Goal: Transaction & Acquisition: Purchase product/service

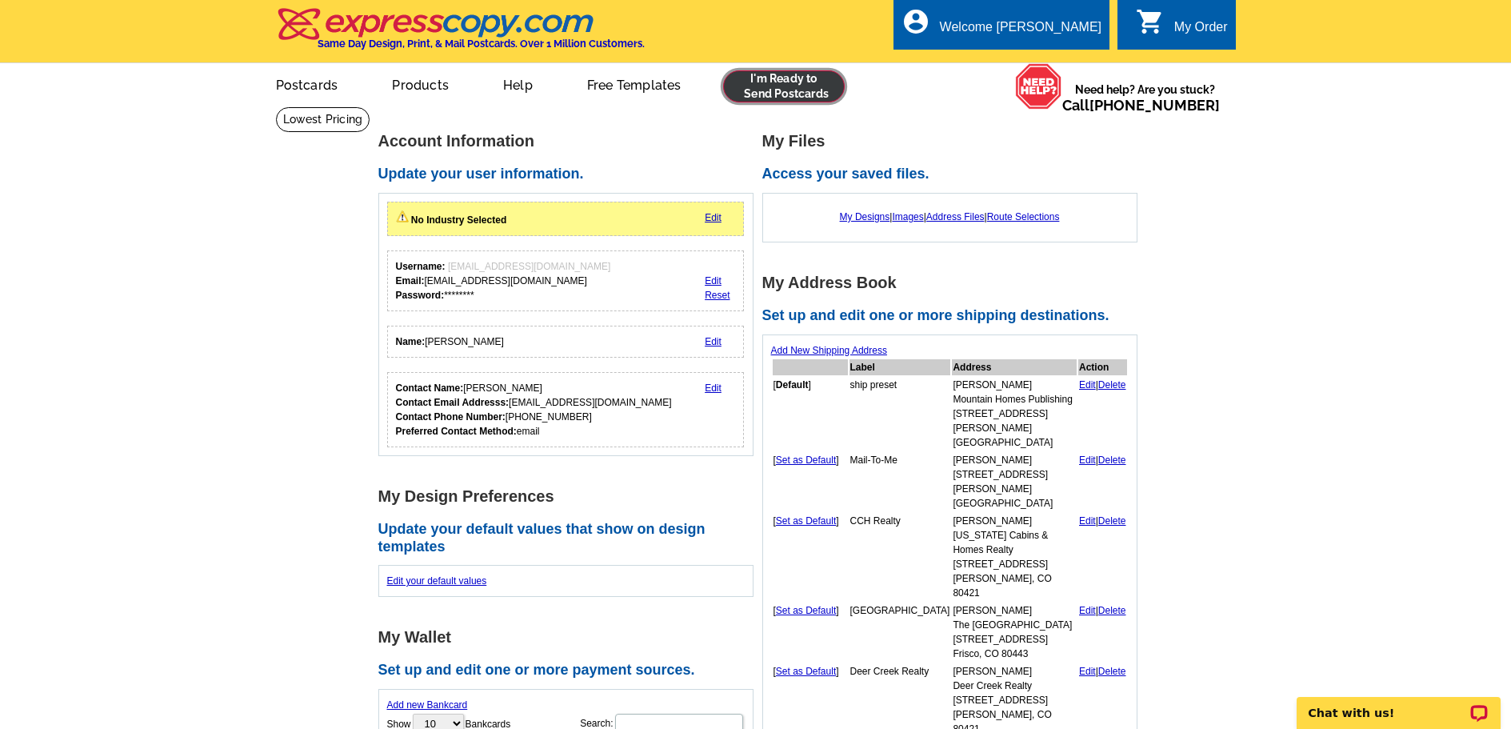
click at [764, 86] on link at bounding box center [784, 86] width 122 height 32
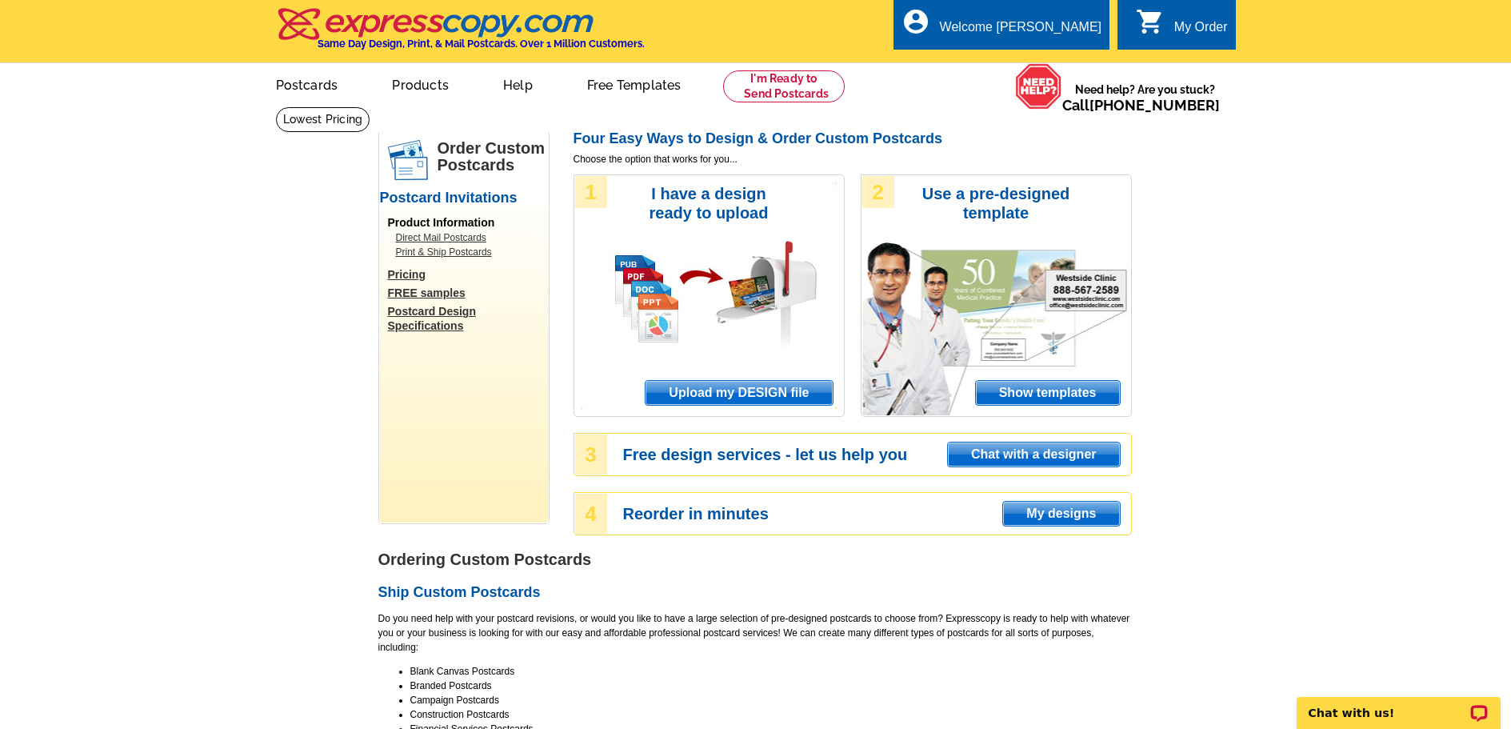
click at [746, 392] on span "Upload my DESIGN file" at bounding box center [738, 393] width 186 height 24
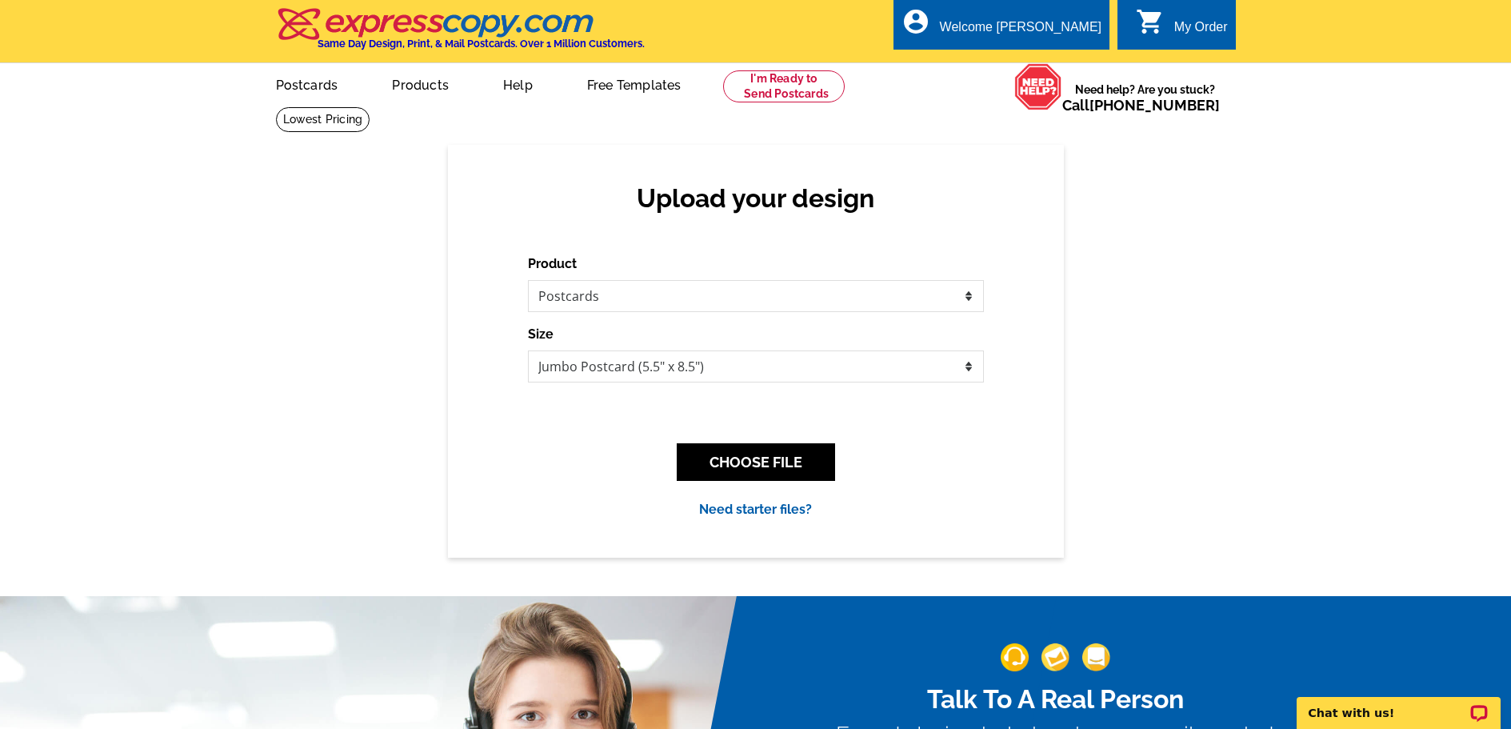
click at [528, 281] on select "Please select the type of file... Postcards Business Cards Letters and flyers G…" at bounding box center [756, 296] width 456 height 32
click at [641, 371] on select "Jumbo Postcard (5.5" x 8.5") Regular Postcard (4.25" x 5.6") Panoramic Postcard…" at bounding box center [756, 366] width 456 height 32
select select "1"
click at [528, 351] on select "Jumbo Postcard (5.5" x 8.5") Regular Postcard (4.25" x 5.6") Panoramic Postcard…" at bounding box center [756, 366] width 456 height 32
click at [723, 458] on button "CHOOSE FILE" at bounding box center [756, 462] width 158 height 38
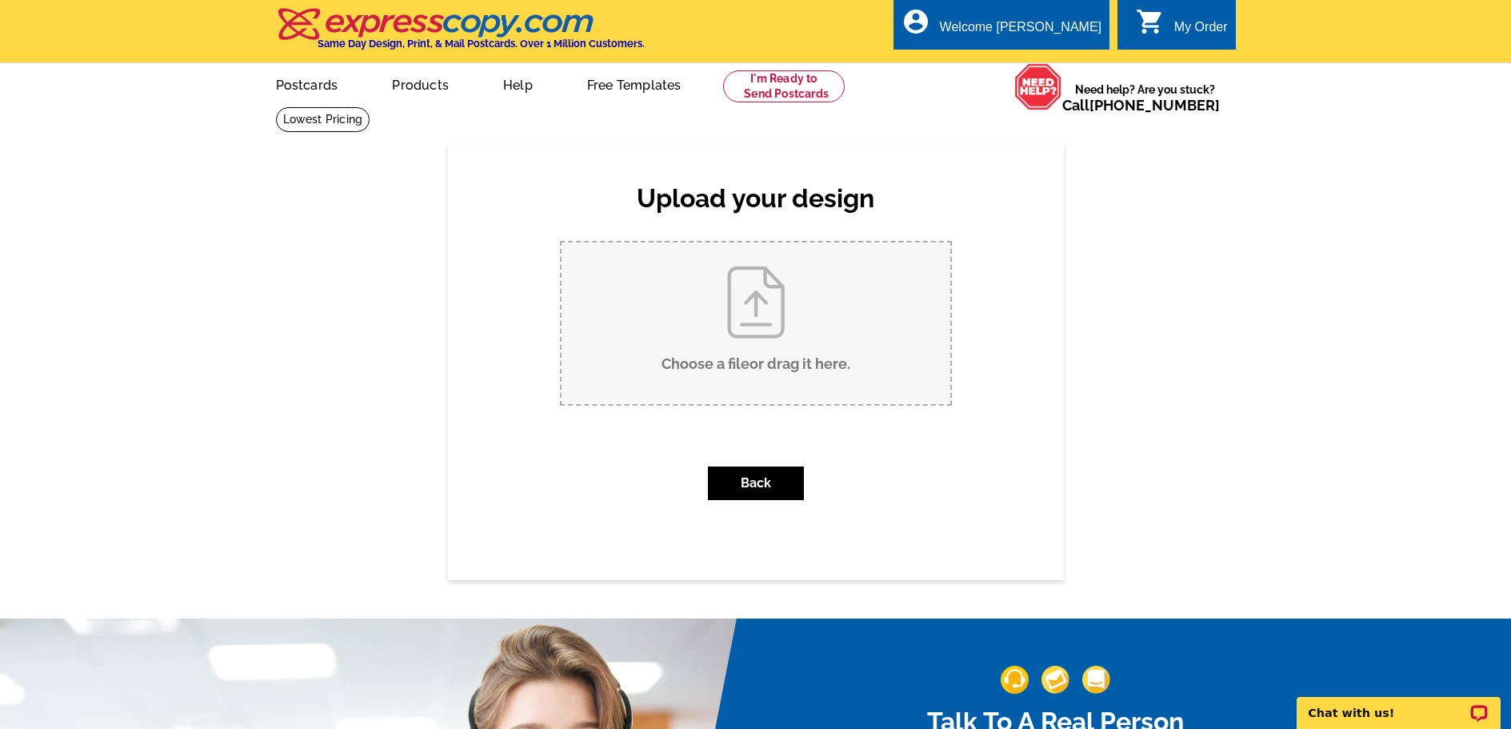
click at [677, 338] on input "Choose a file or drag it here ." at bounding box center [755, 323] width 389 height 162
type input "C:\fakepath\DEADLINE_holidayl_2025_4-up.pdf"
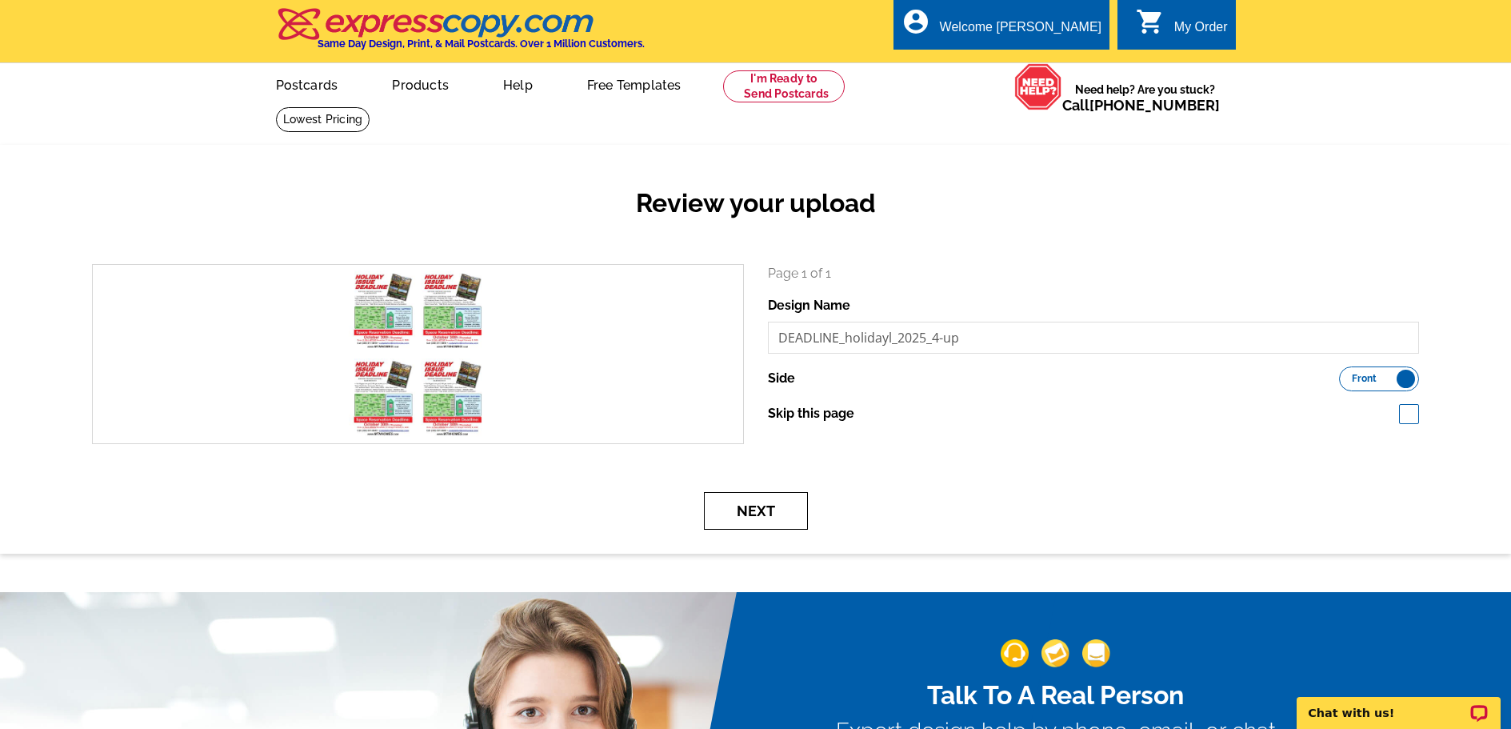
click at [772, 502] on button "Next" at bounding box center [756, 511] width 104 height 38
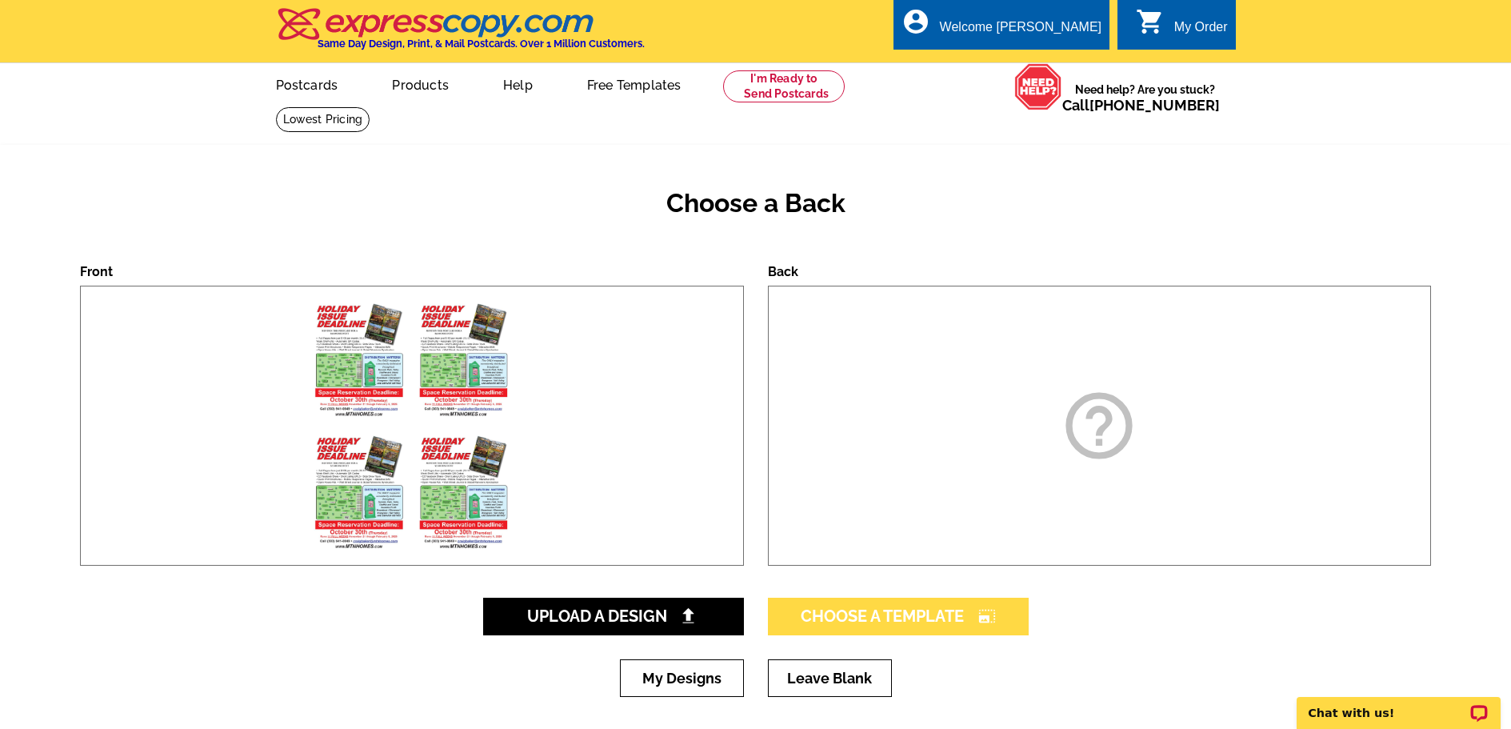
click at [895, 613] on span "Choose A Template photo_size_select_large" at bounding box center [898, 615] width 195 height 19
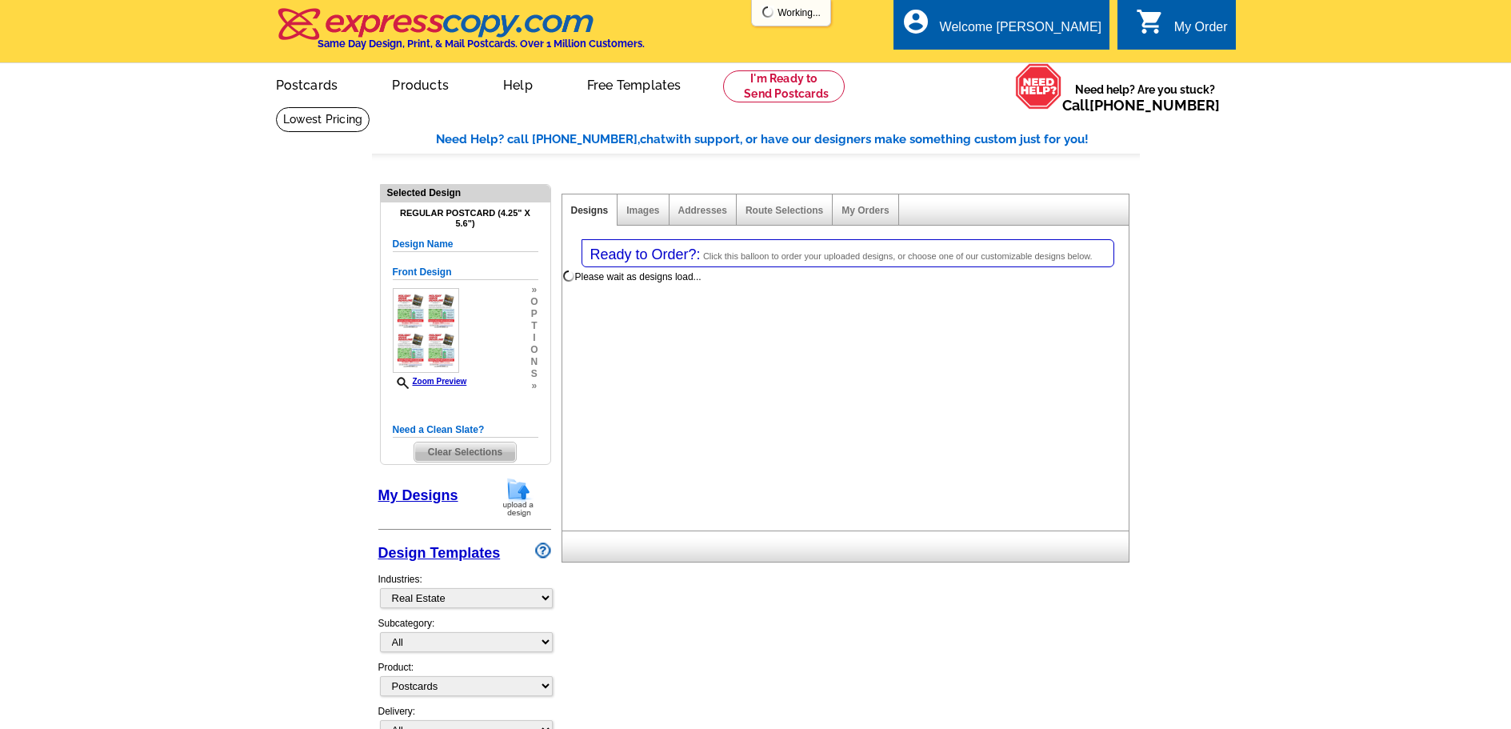
select select "785"
select select "1"
click at [389, 489] on link "My Designs" at bounding box center [418, 495] width 80 height 16
click at [418, 503] on link "My Designs" at bounding box center [418, 495] width 80 height 16
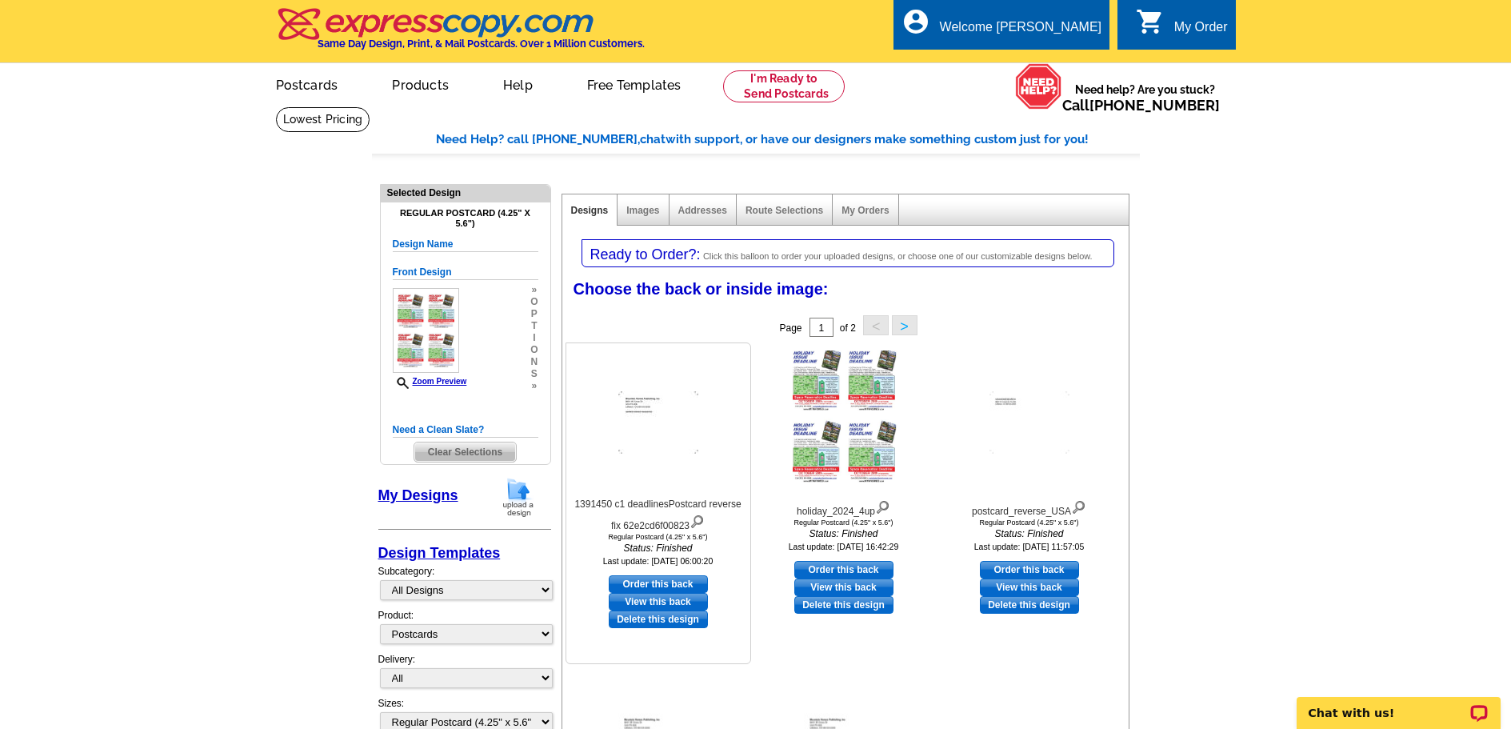
click at [648, 584] on link "Order this back" at bounding box center [658, 584] width 99 height 18
select select "front"
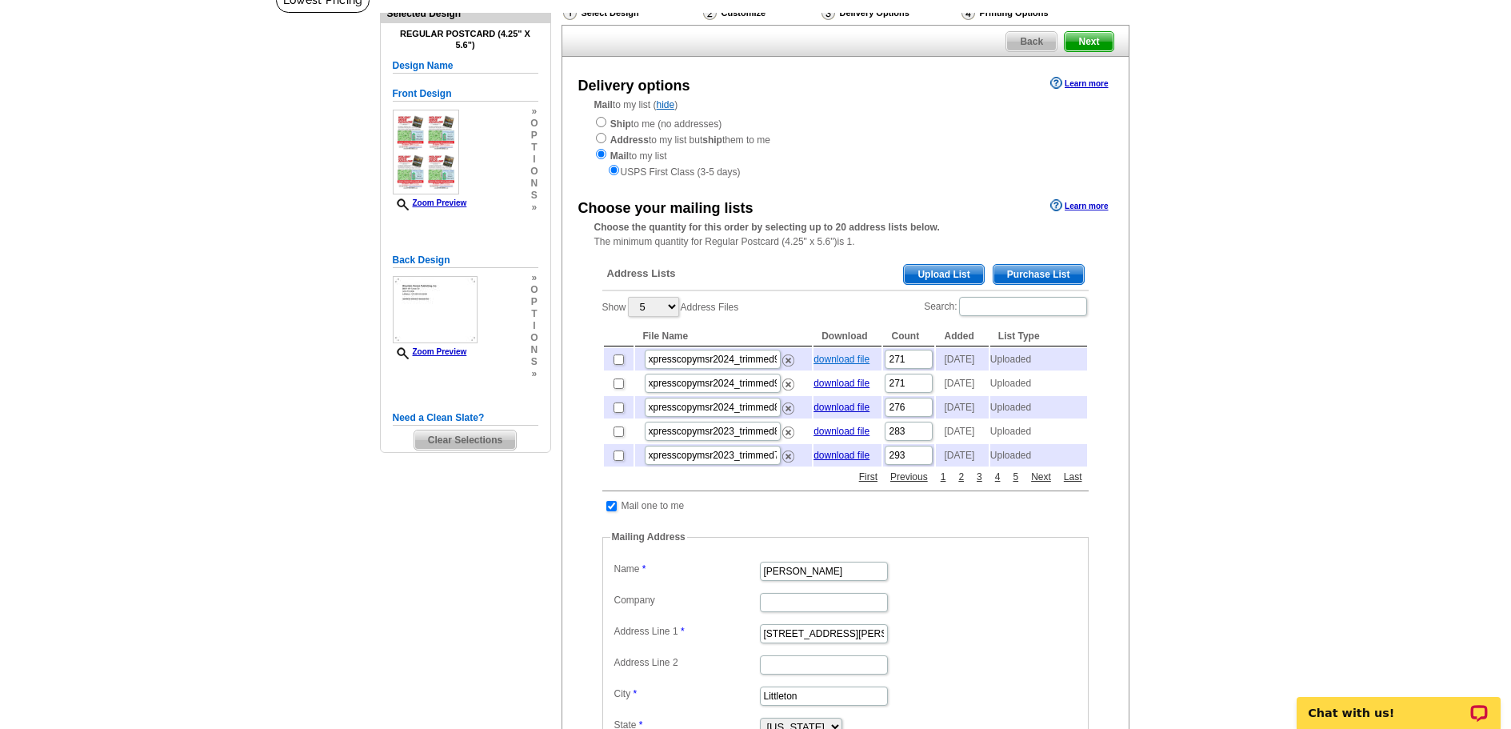
scroll to position [120, 0]
click at [945, 274] on span "Upload List" at bounding box center [943, 273] width 79 height 19
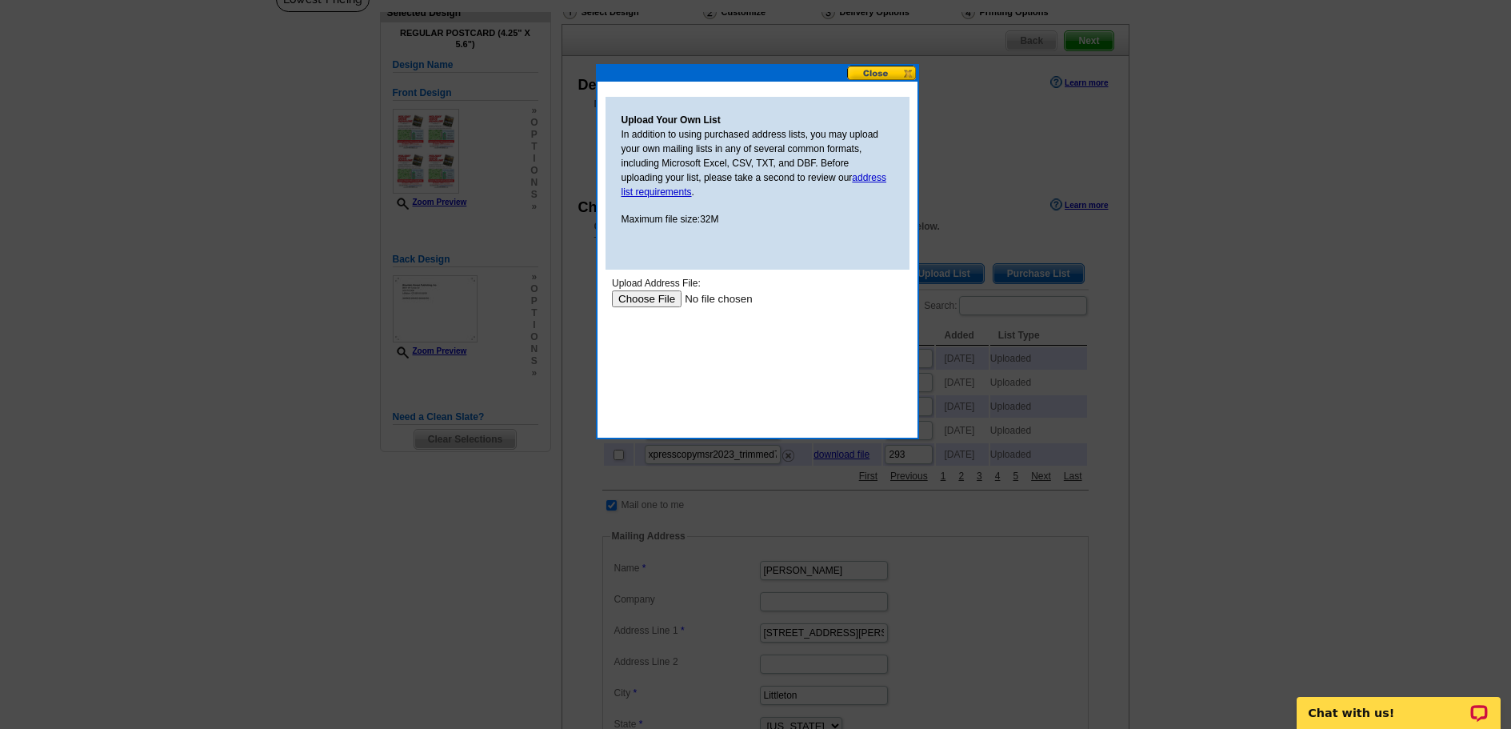
scroll to position [0, 0]
click at [634, 301] on input "file" at bounding box center [712, 298] width 202 height 17
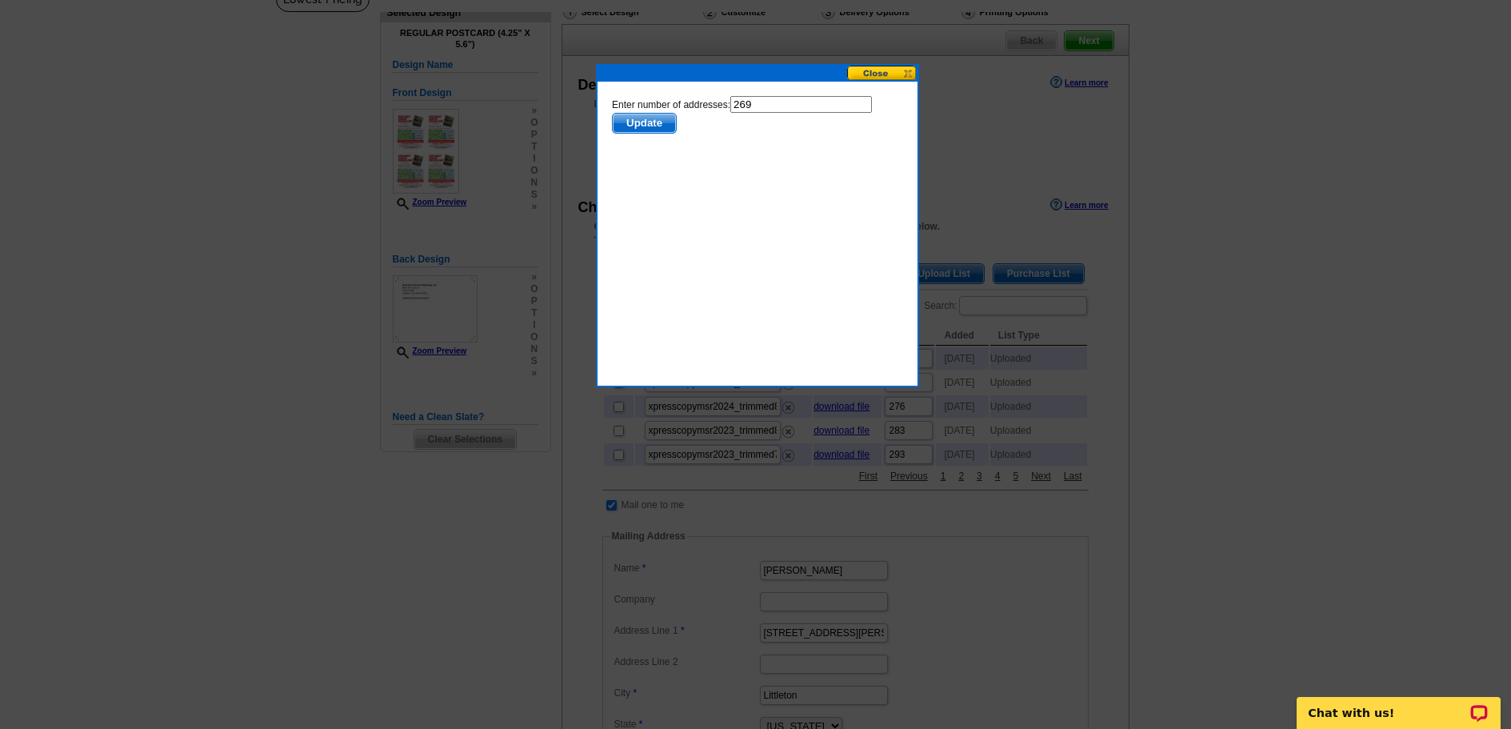
click at [637, 122] on span "Update" at bounding box center [643, 123] width 63 height 19
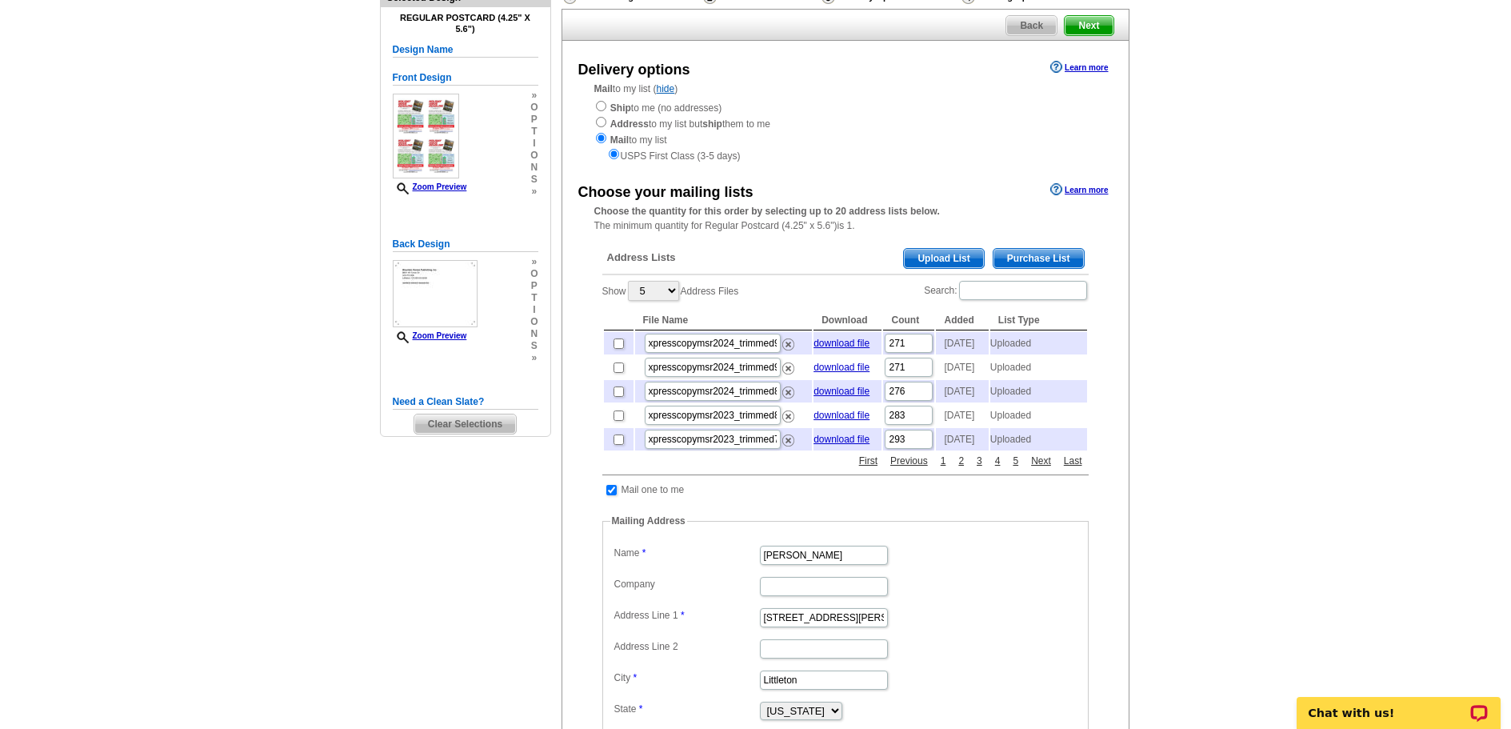
scroll to position [140, 0]
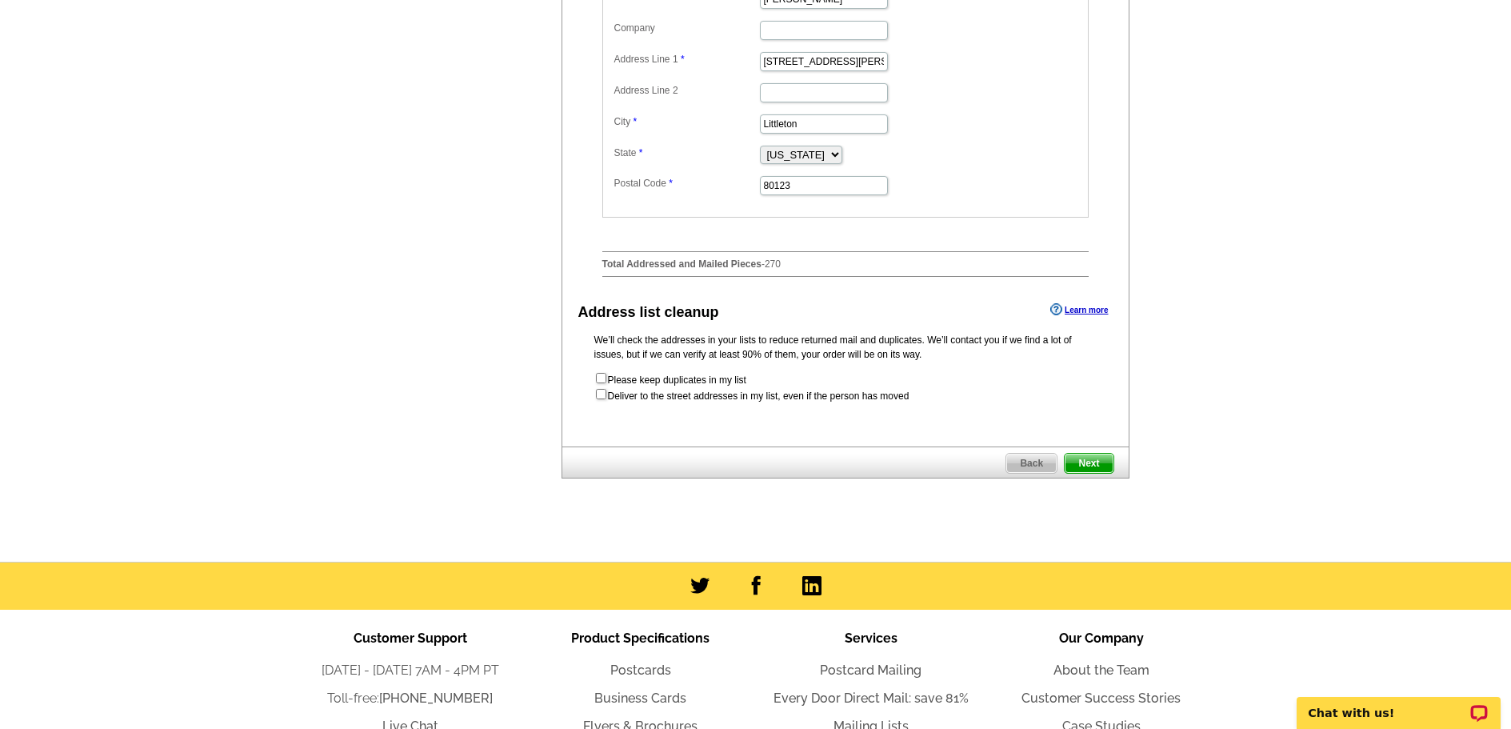
scroll to position [700, 0]
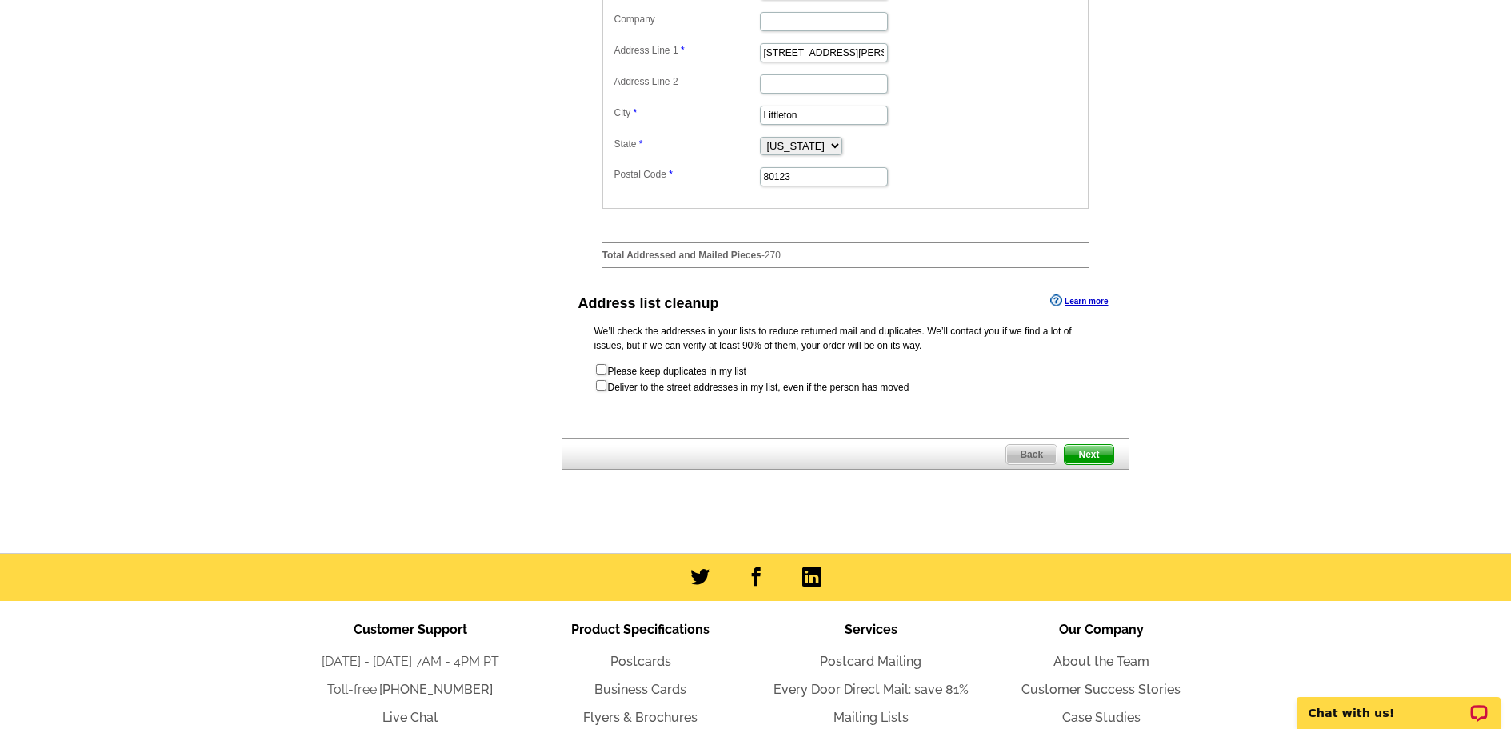
click at [1085, 464] on span "Next" at bounding box center [1089, 454] width 48 height 19
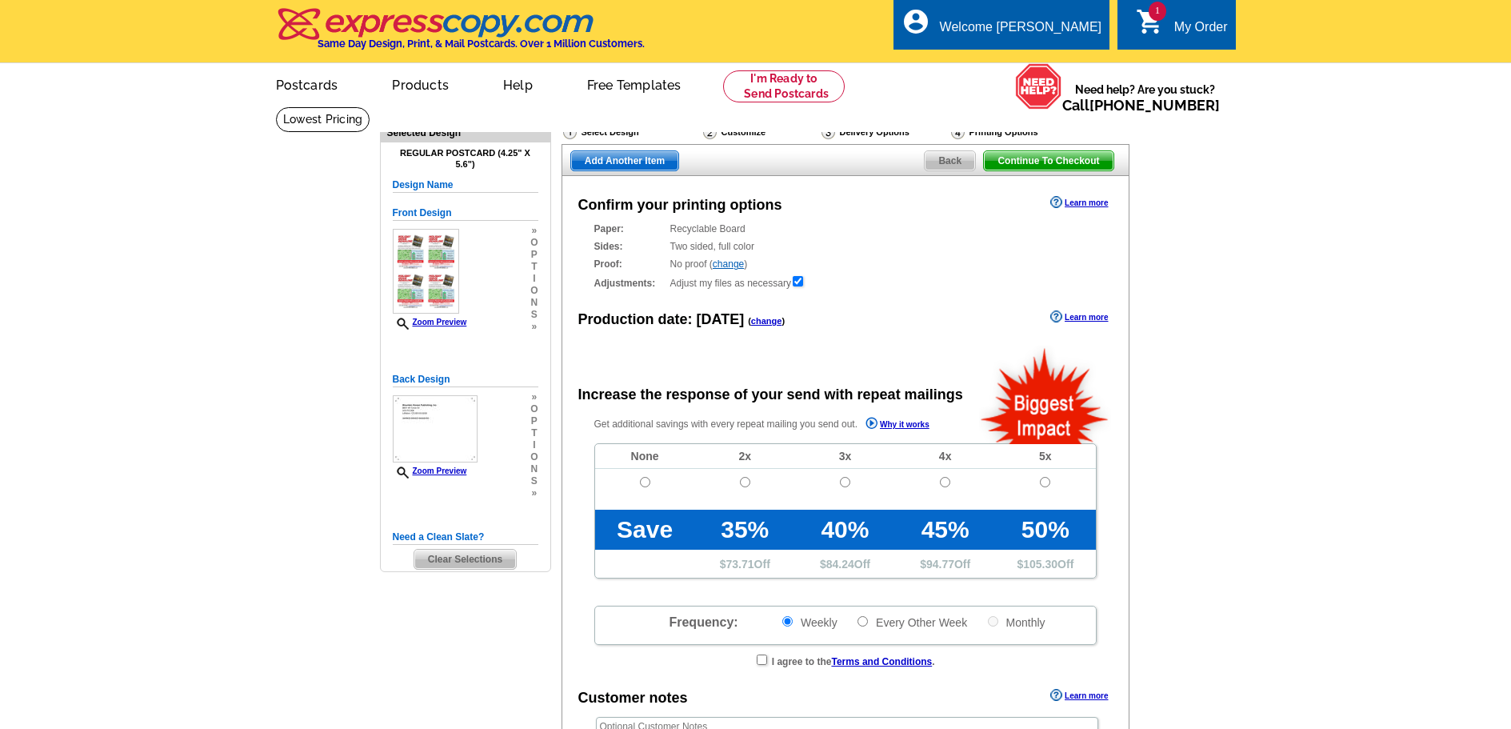
radio input "false"
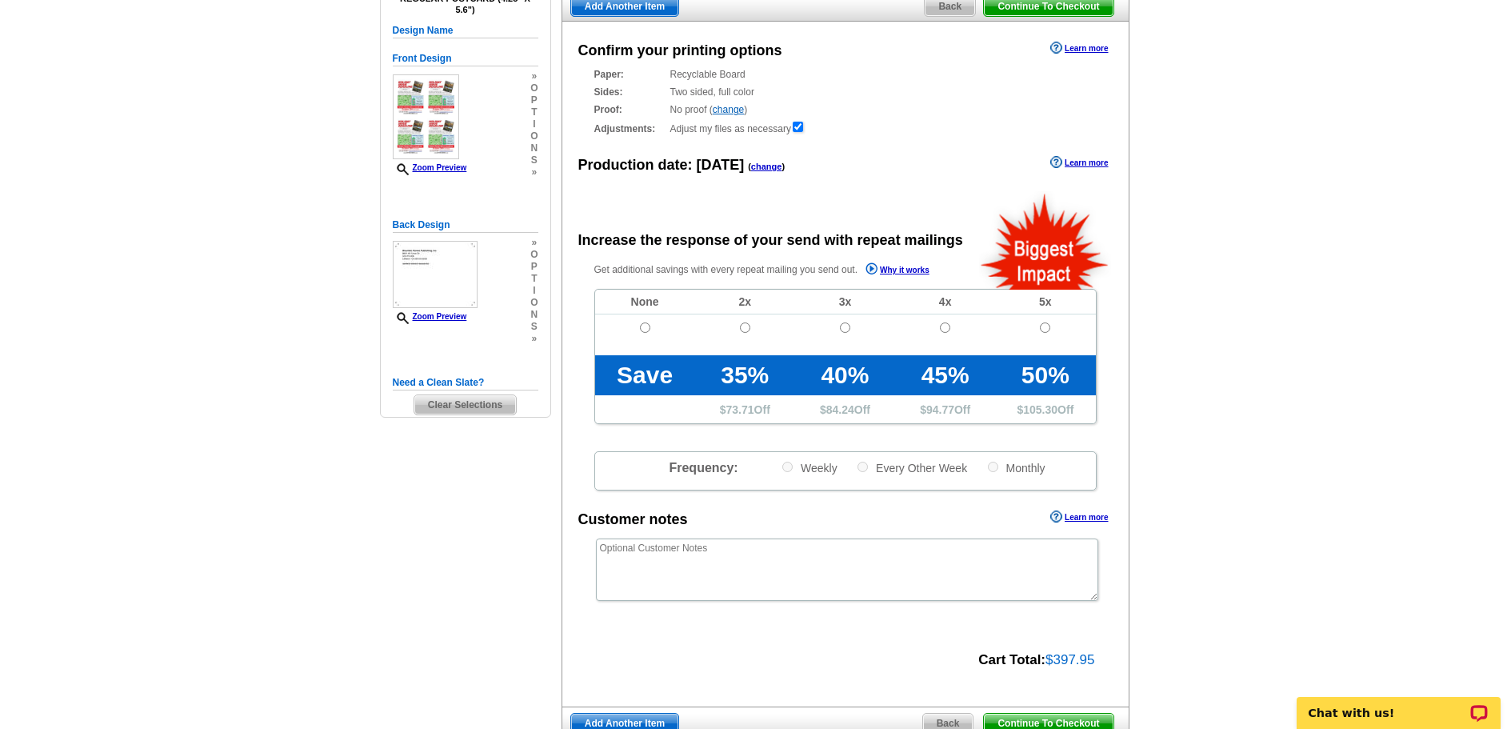
scroll to position [160, 0]
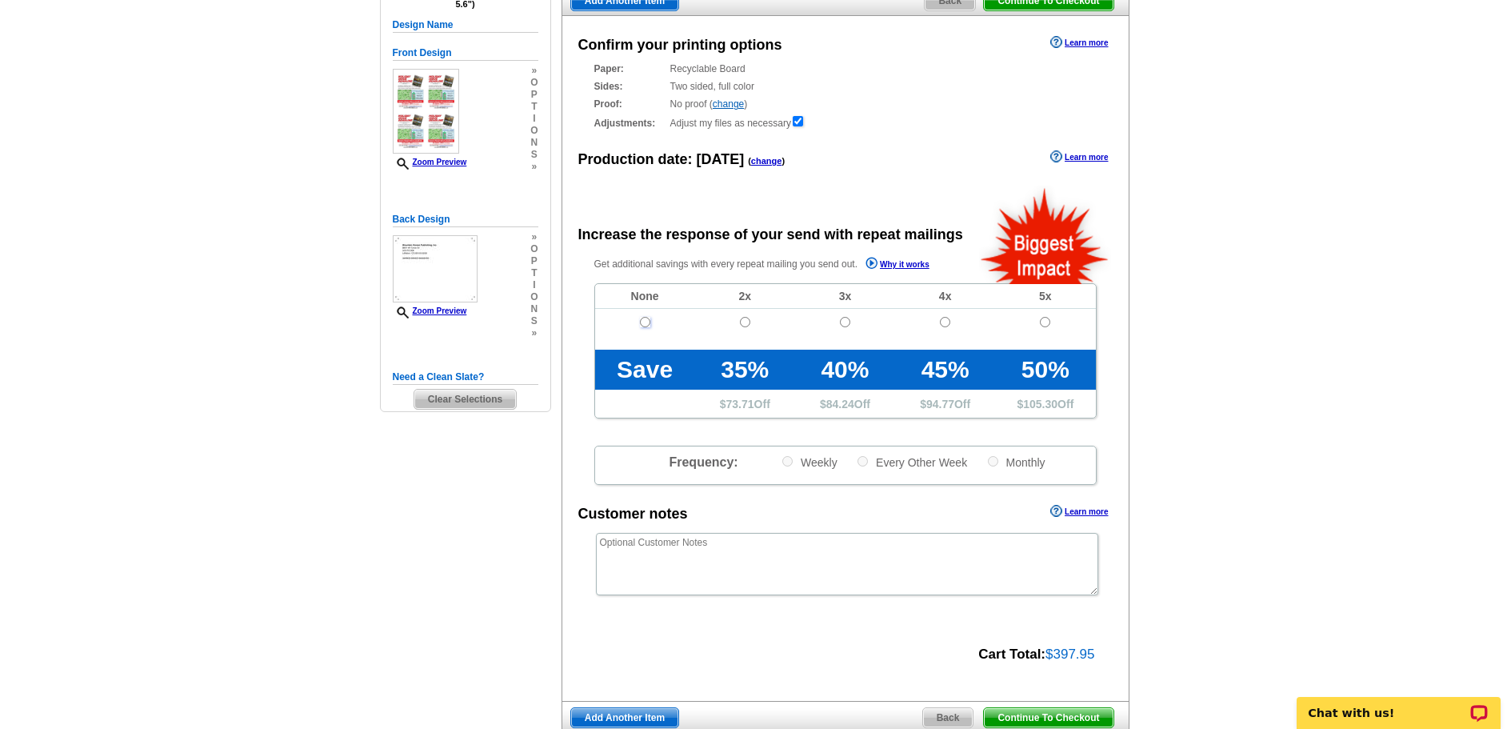
click at [644, 326] on input "radio" at bounding box center [645, 322] width 10 height 10
radio input "true"
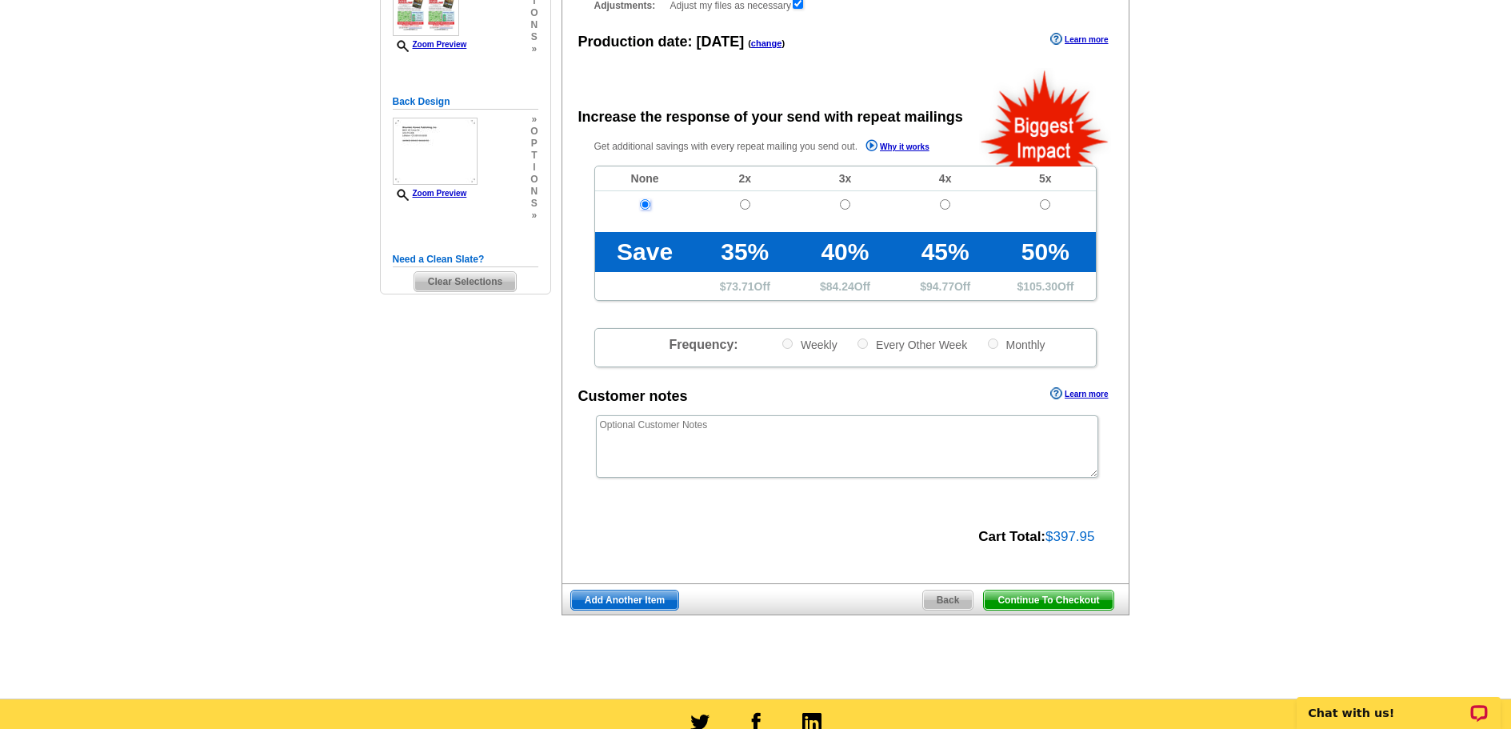
scroll to position [300, 0]
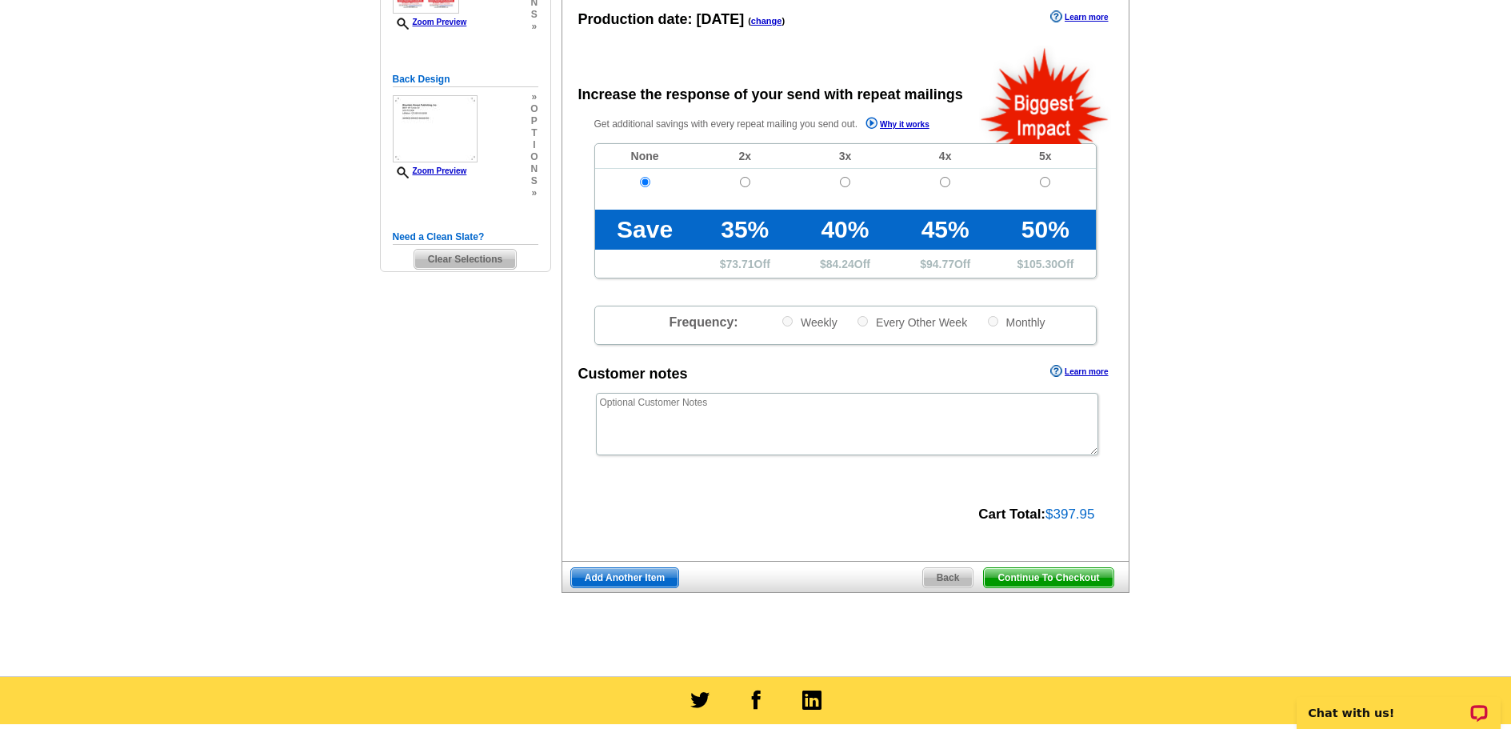
click at [1038, 575] on span "Continue To Checkout" at bounding box center [1048, 577] width 129 height 19
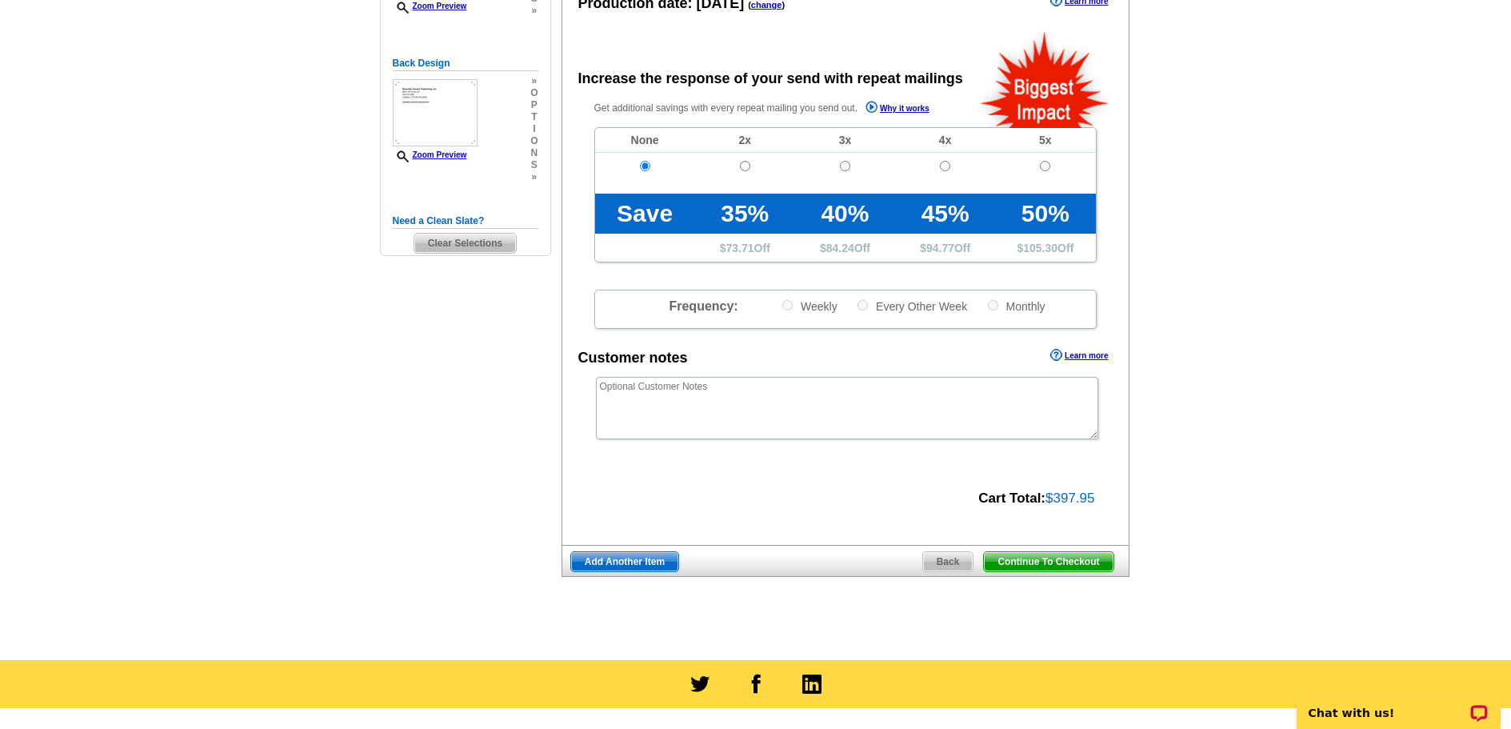
scroll to position [320, 0]
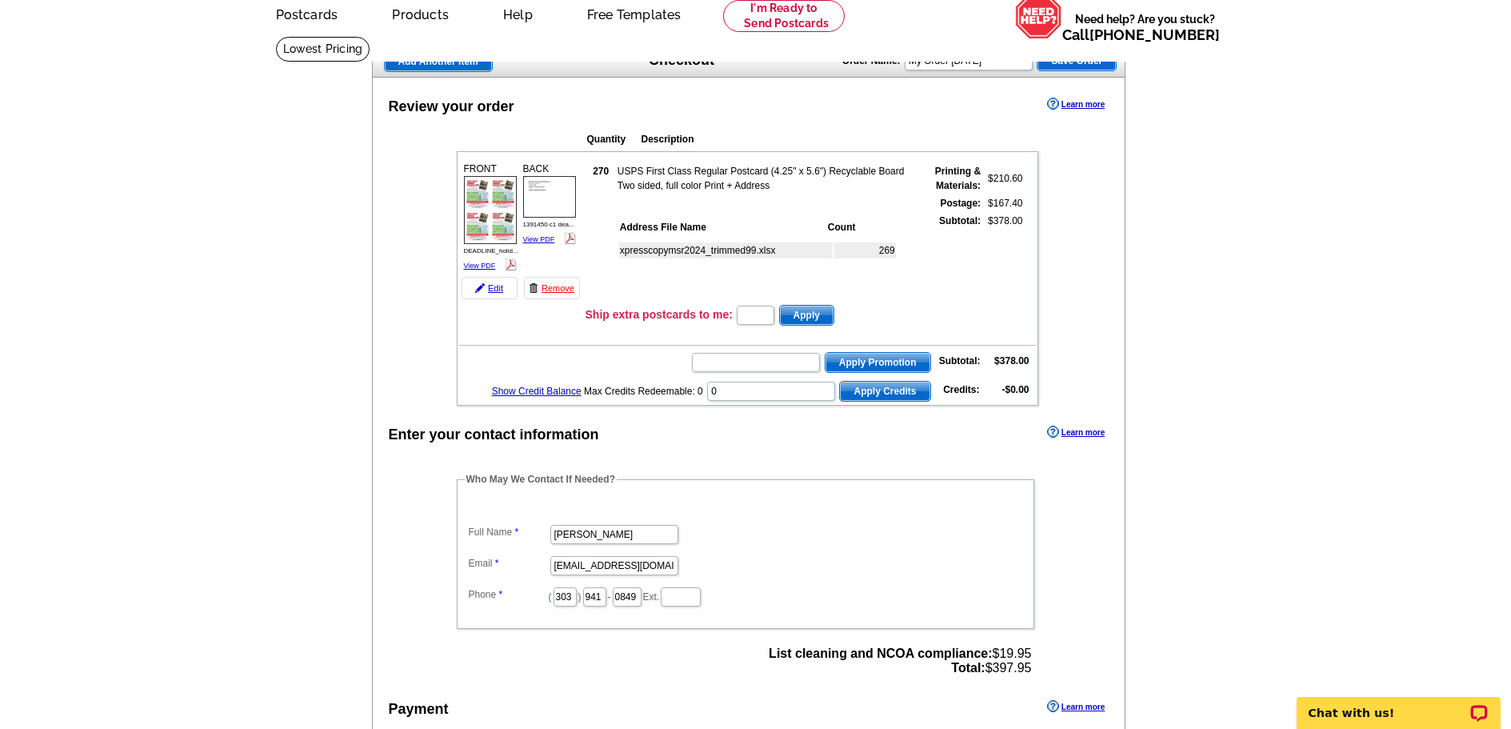
scroll to position [80, 0]
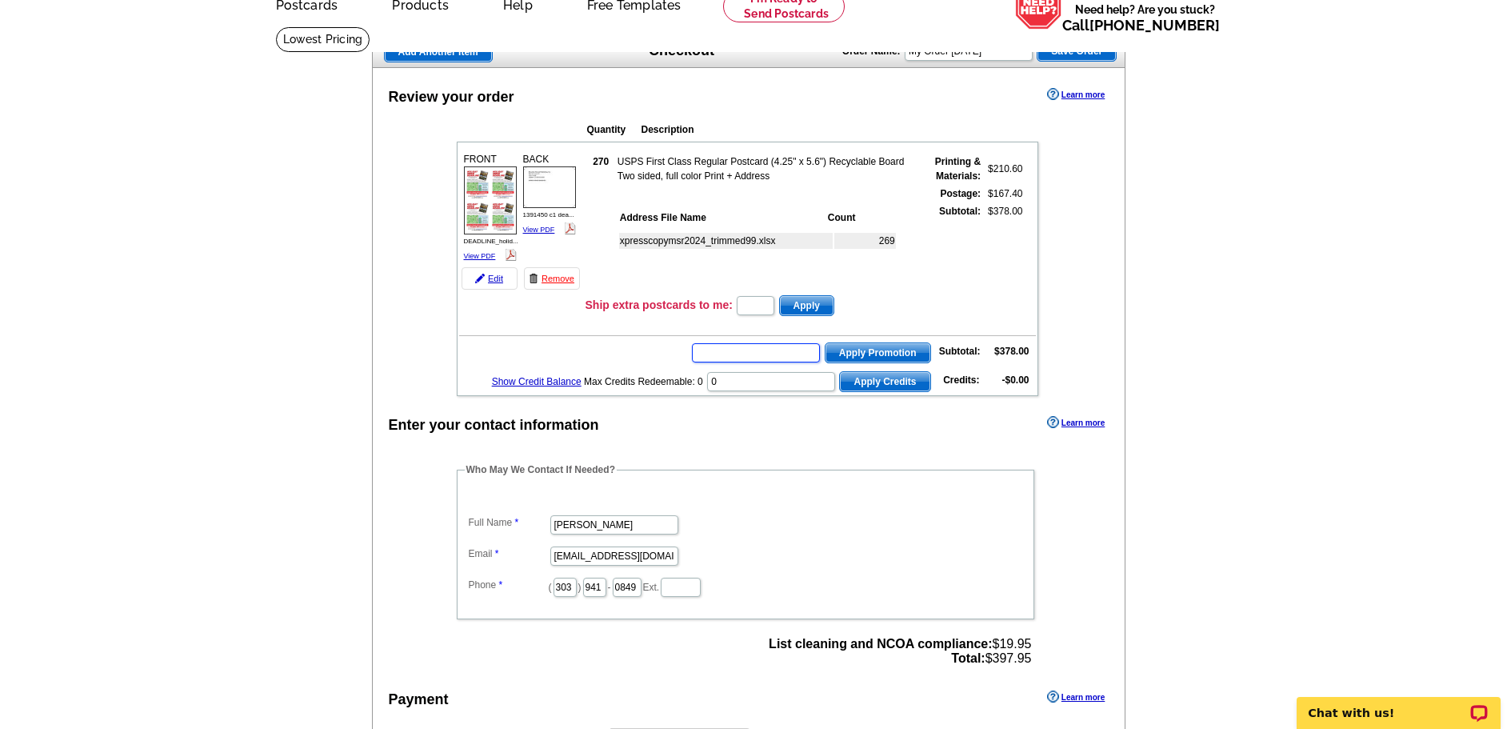
click at [741, 356] on input "text" at bounding box center [756, 352] width 128 height 19
paste input "E3025"
type input "E3025"
click at [865, 352] on span "Apply Promotion" at bounding box center [877, 352] width 105 height 19
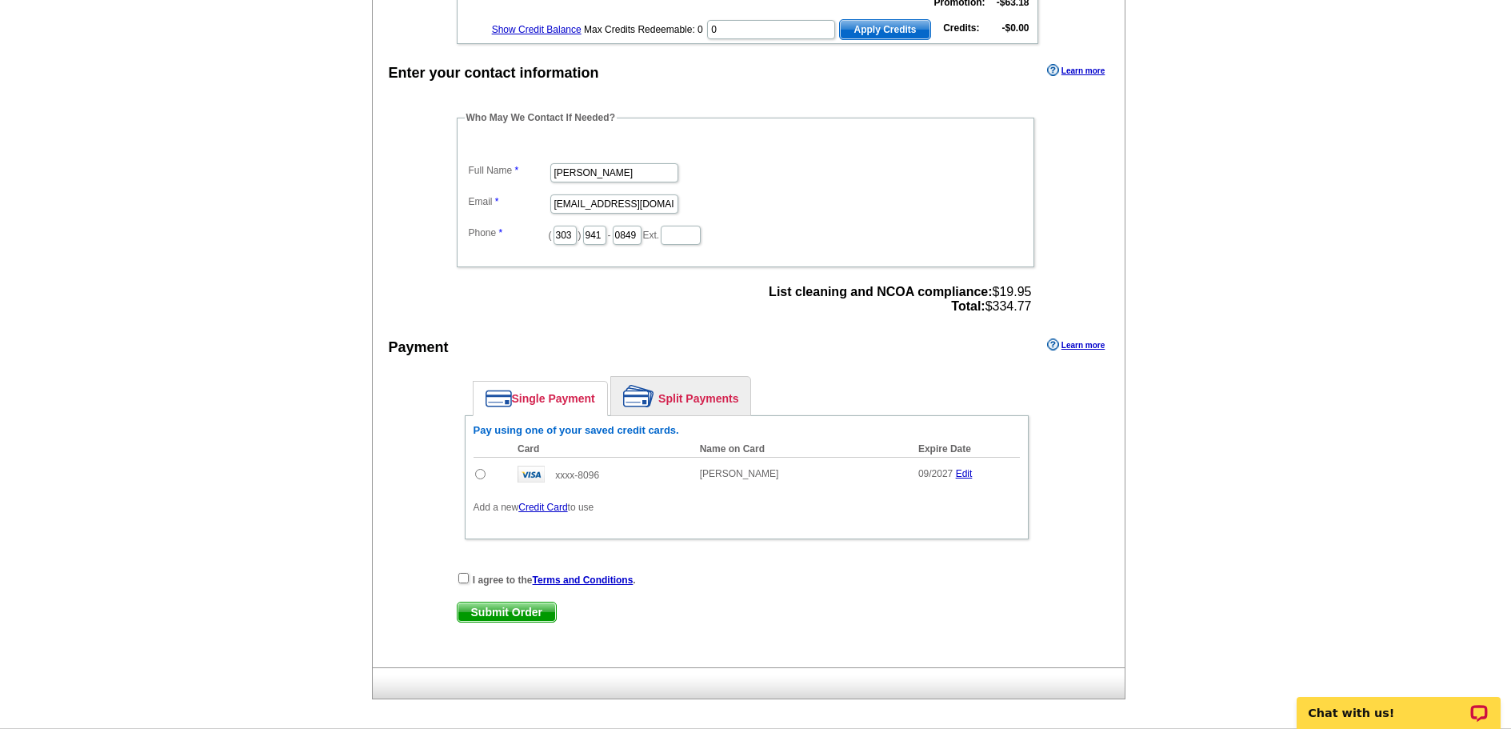
scroll to position [520, 0]
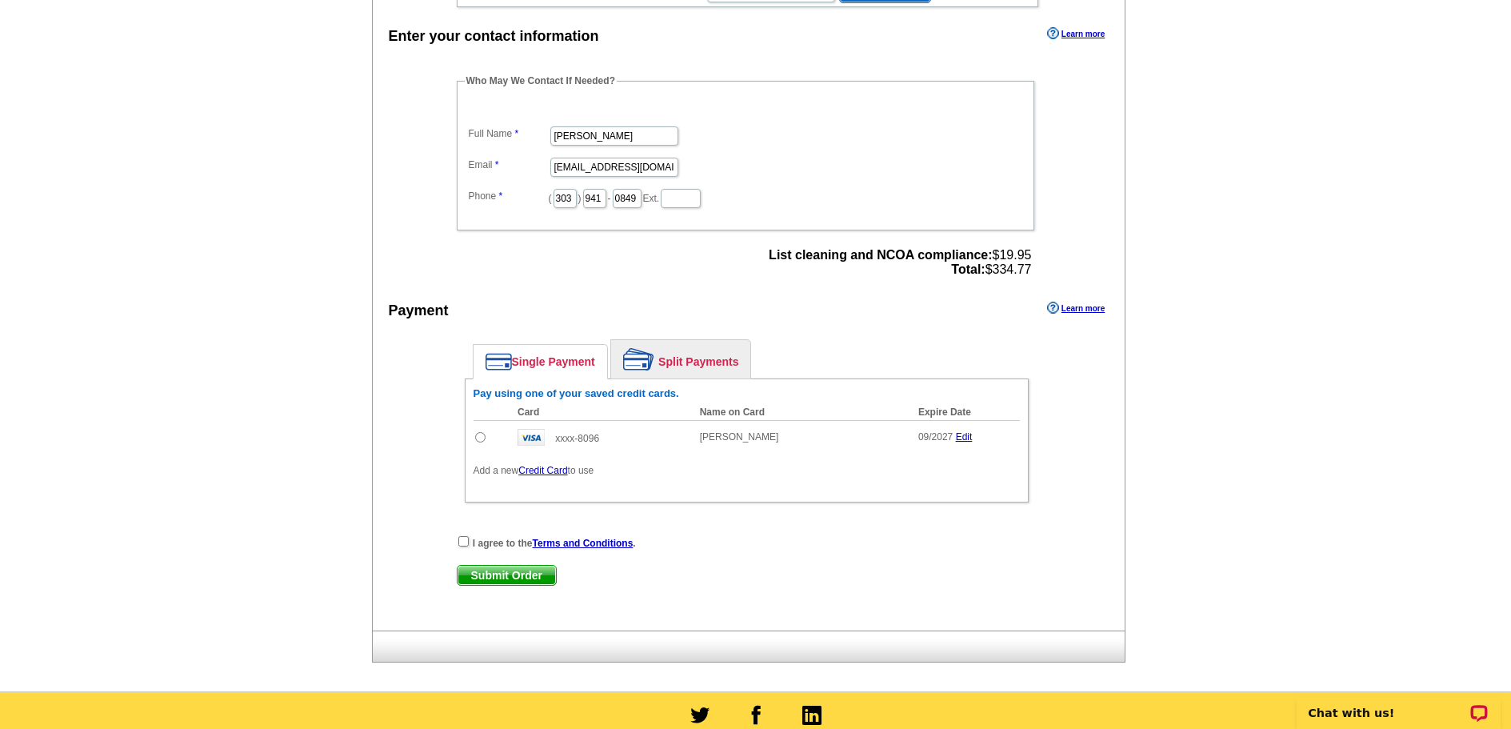
click at [476, 439] on td at bounding box center [491, 437] width 37 height 34
click at [480, 441] on input "radio" at bounding box center [480, 437] width 10 height 10
radio input "true"
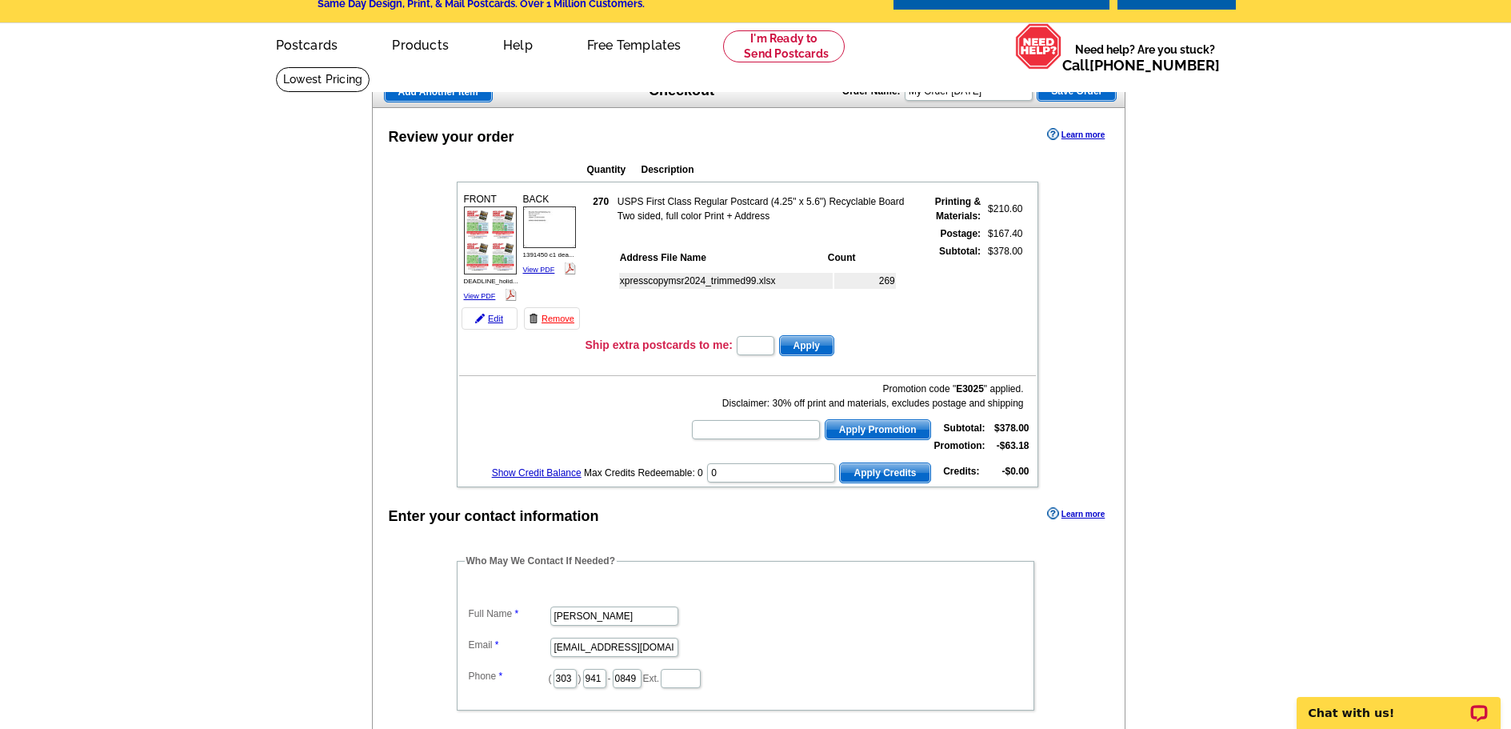
scroll to position [0, 0]
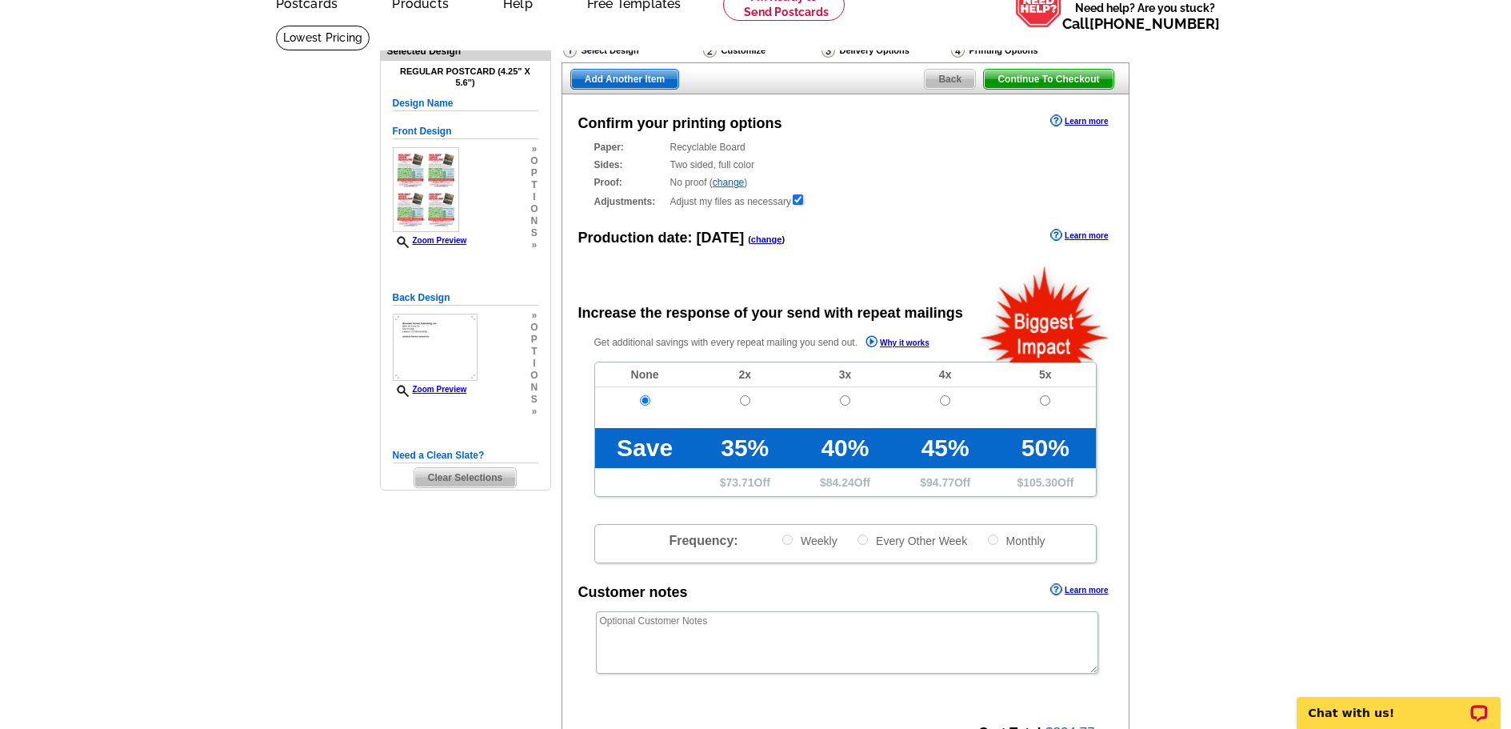
scroll to position [80, 0]
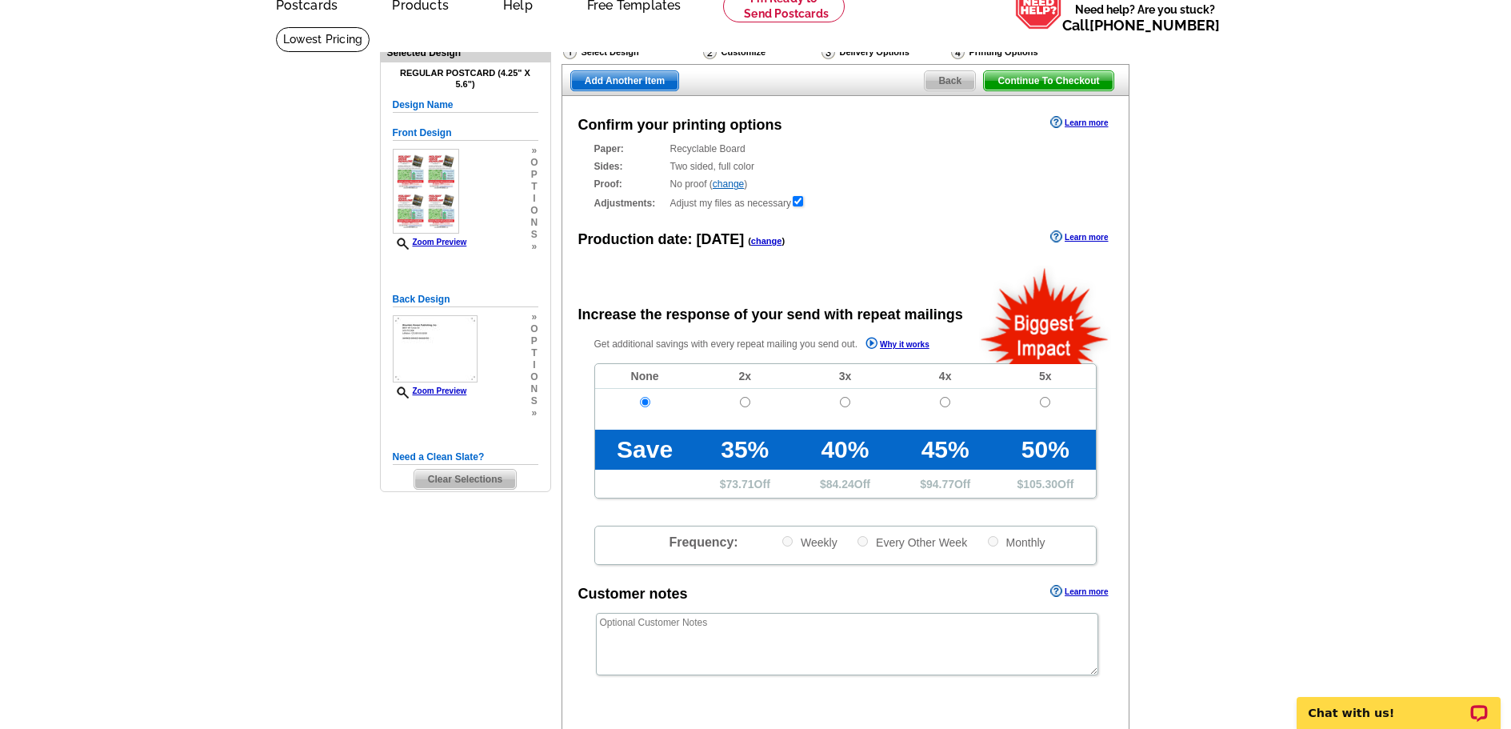
click at [754, 240] on link "change" at bounding box center [766, 241] width 31 height 10
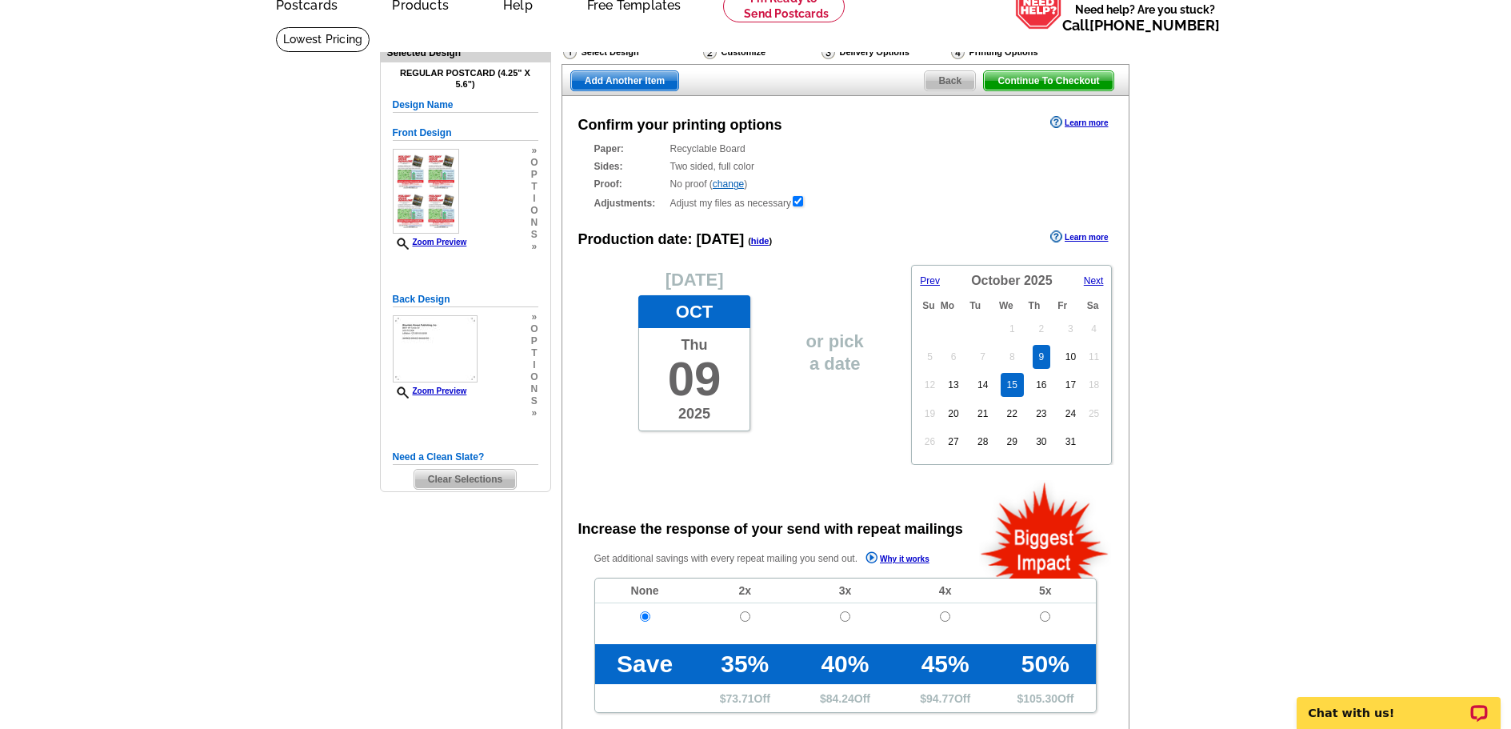
click at [1009, 386] on link "15" at bounding box center [1012, 385] width 23 height 24
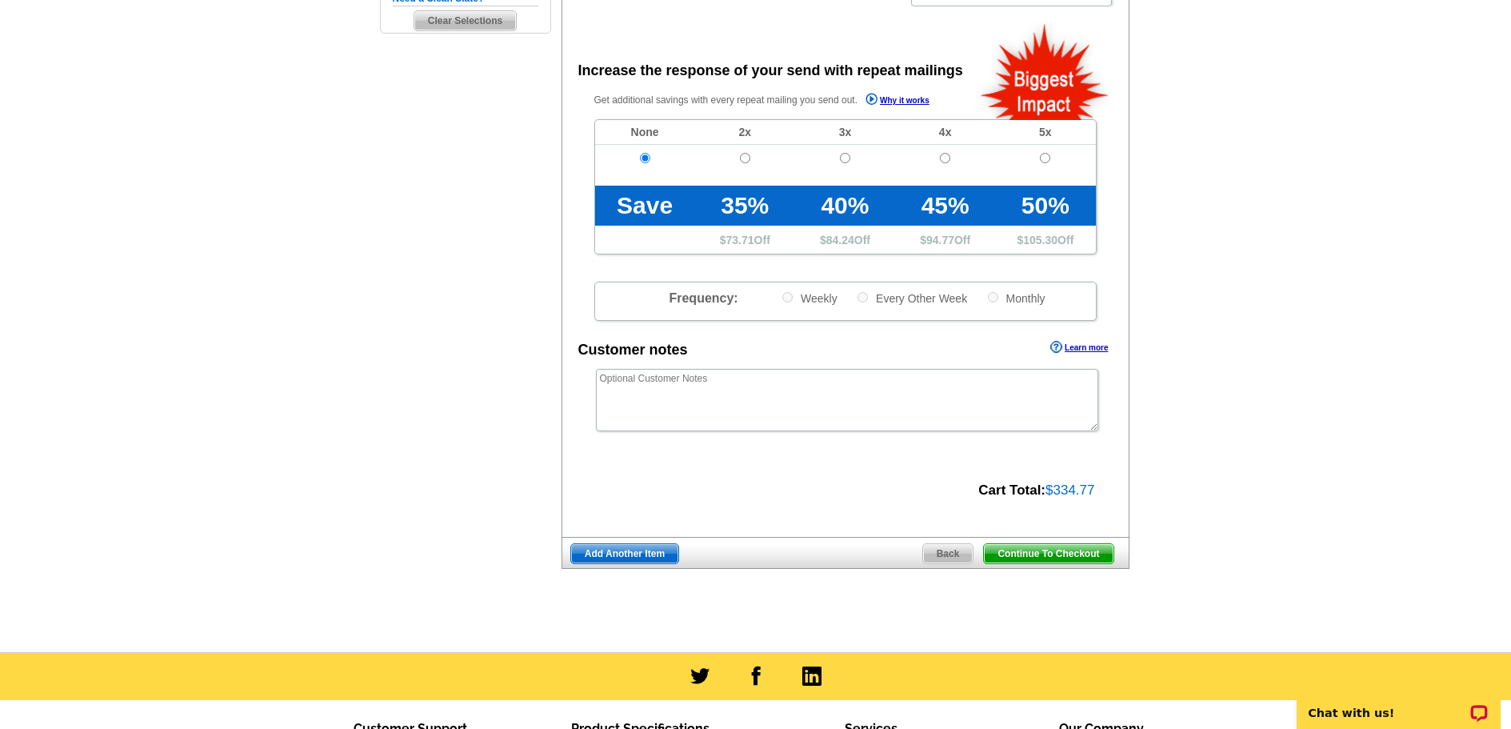
scroll to position [540, 0]
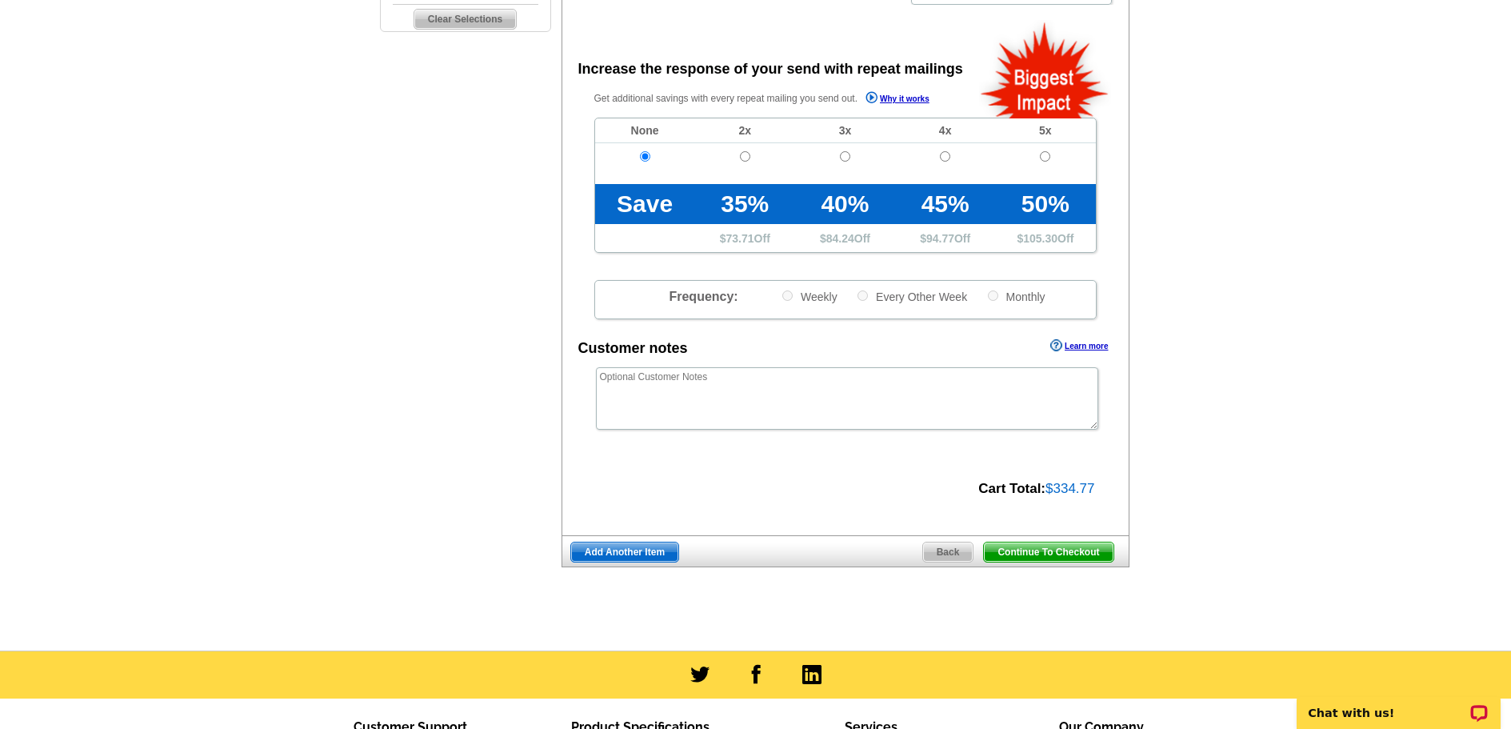
click at [1019, 553] on span "Continue To Checkout" at bounding box center [1048, 551] width 129 height 19
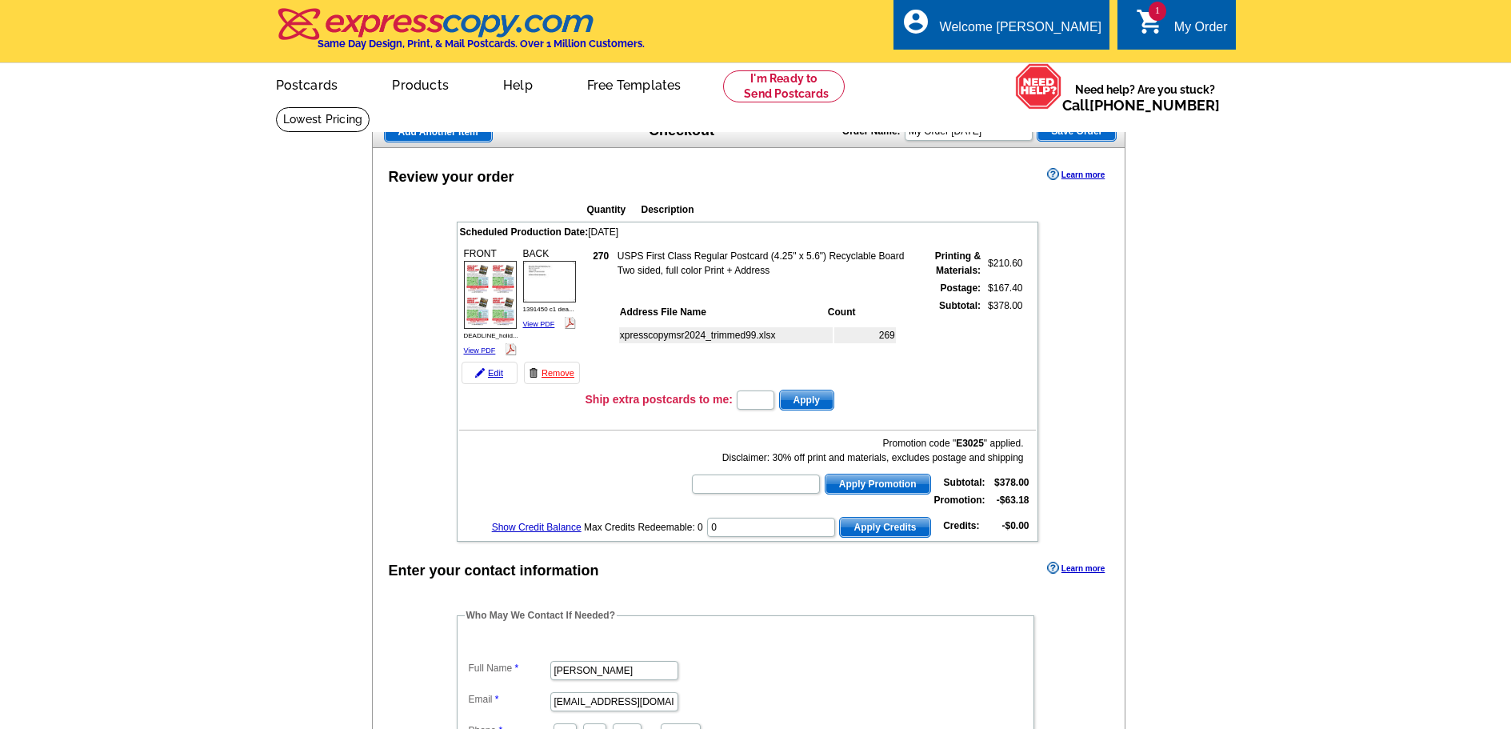
click at [714, 444] on div "Promotion code " E3025 " applied. Disclaimer: 30% off print and materials, excl…" at bounding box center [856, 450] width 333 height 29
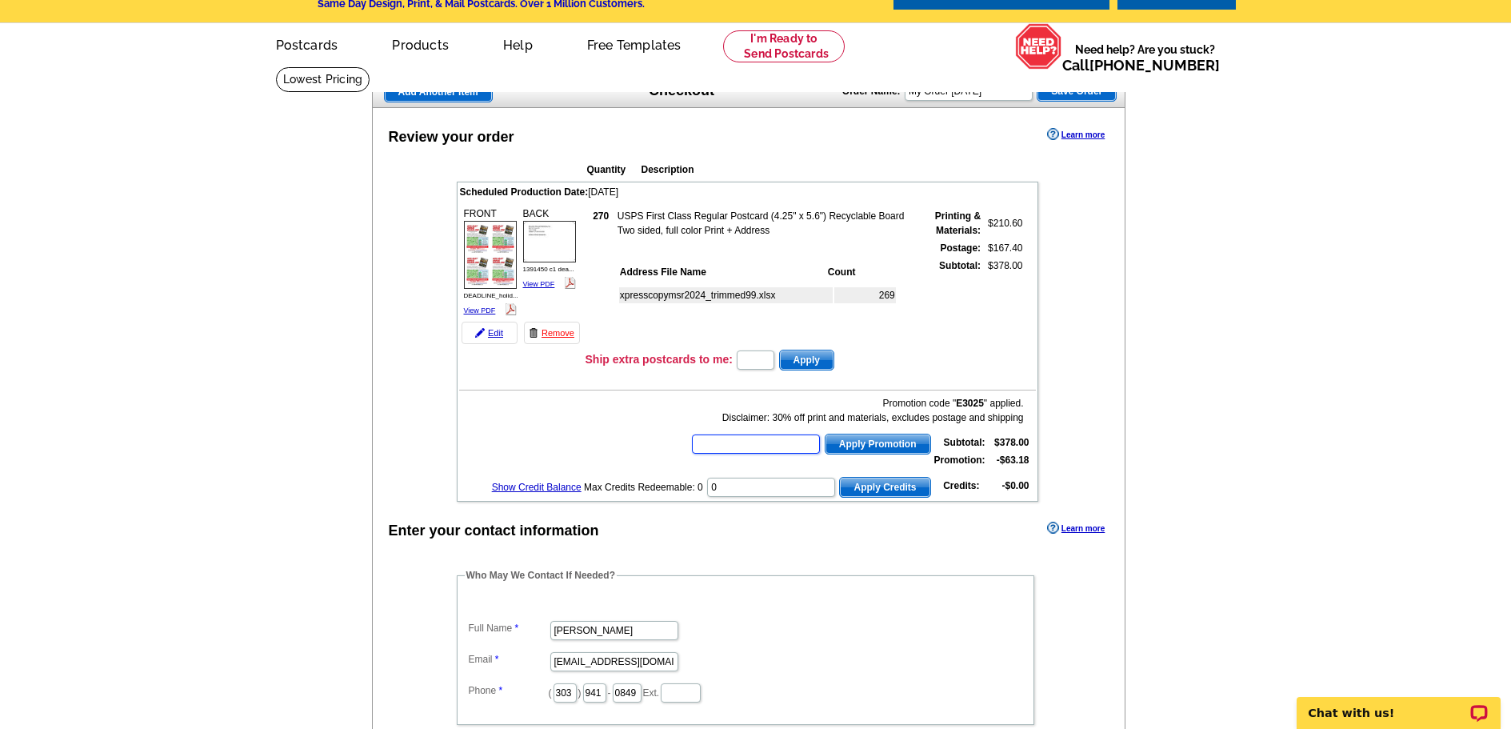
click at [737, 446] on input "text" at bounding box center [756, 443] width 128 height 19
paste input "E3025"
type input "E3025"
click at [861, 447] on span "Apply Promotion" at bounding box center [877, 443] width 105 height 19
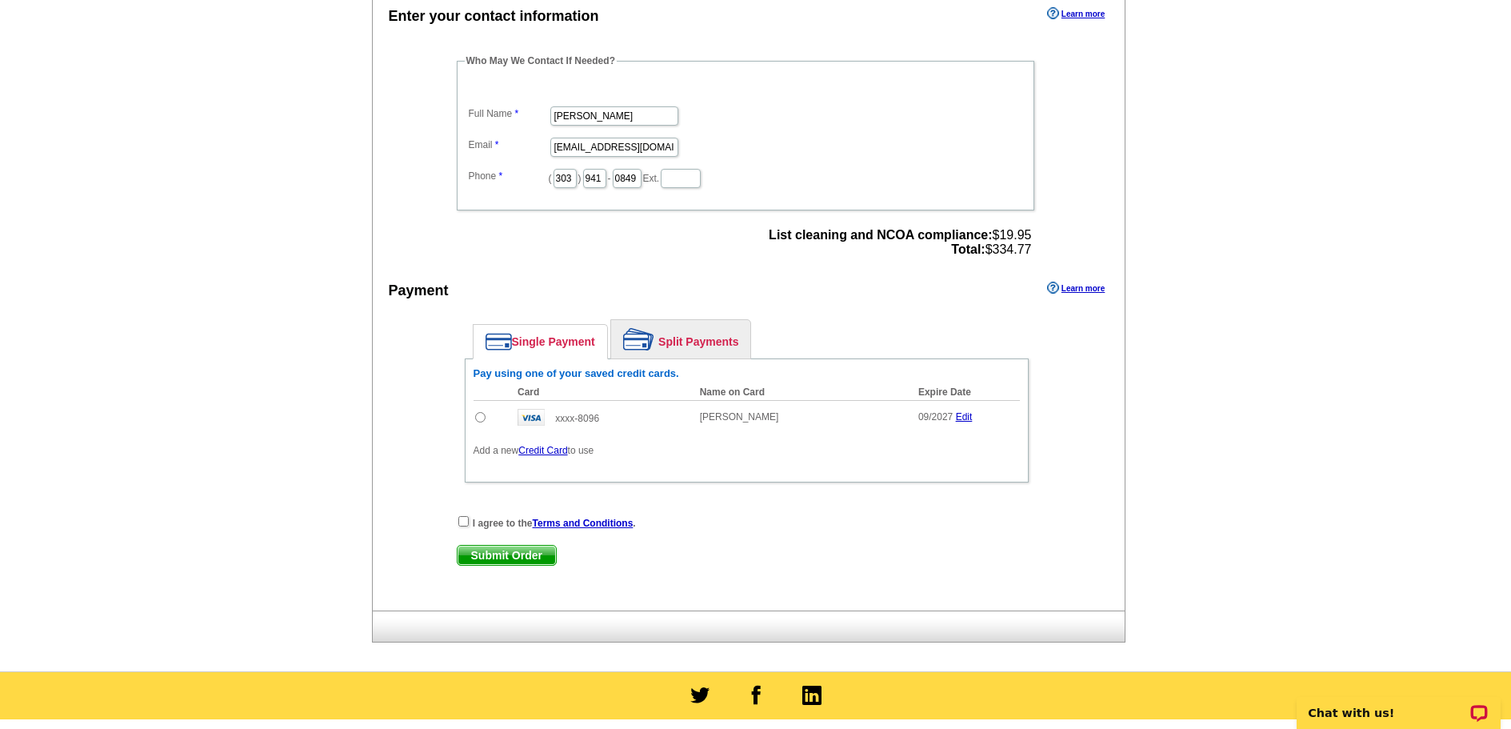
scroll to position [560, 0]
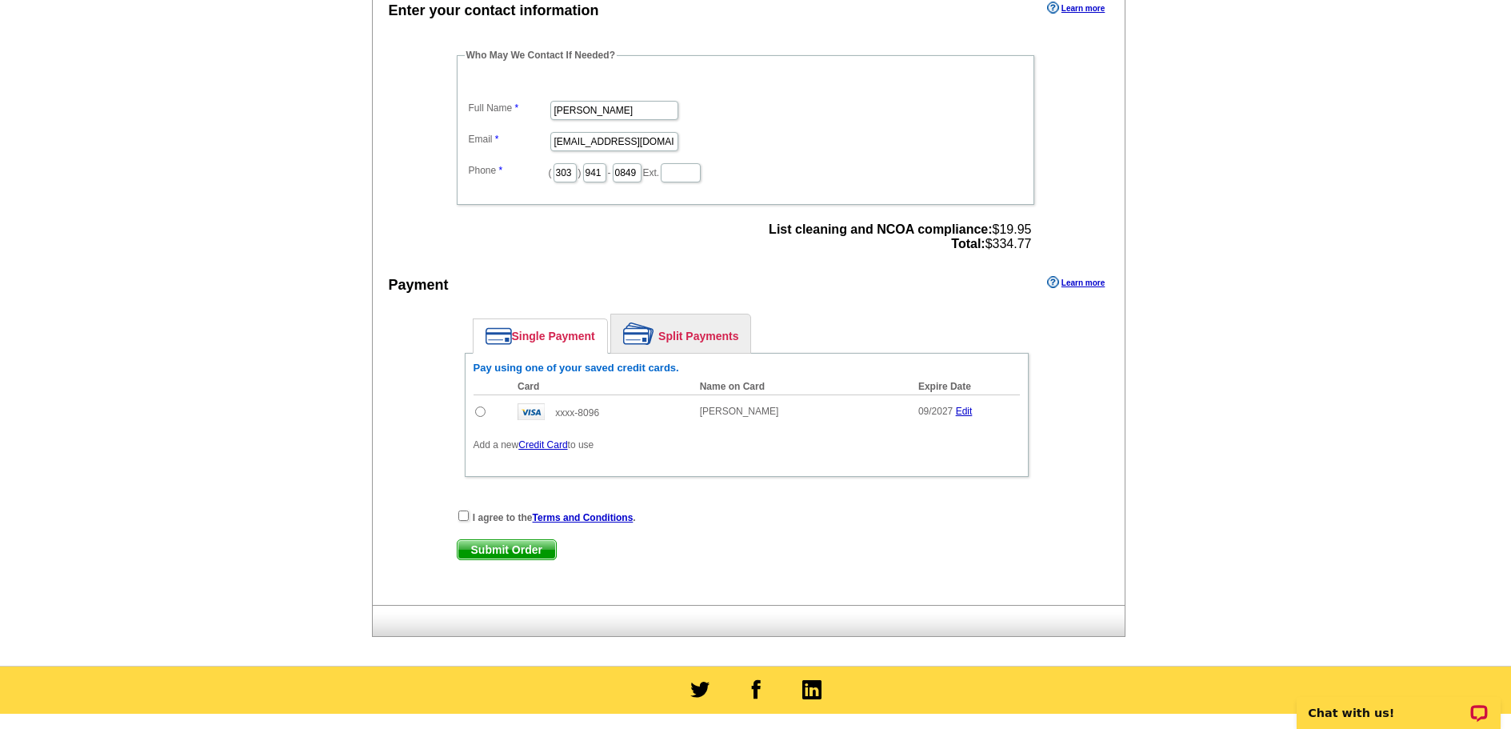
click at [477, 413] on input "radio" at bounding box center [480, 411] width 10 height 10
radio input "true"
click at [461, 517] on input "checkbox" at bounding box center [463, 515] width 10 height 10
checkbox input "true"
click at [509, 553] on span "Submit Order" at bounding box center [506, 549] width 98 height 19
